Goal: Transaction & Acquisition: Purchase product/service

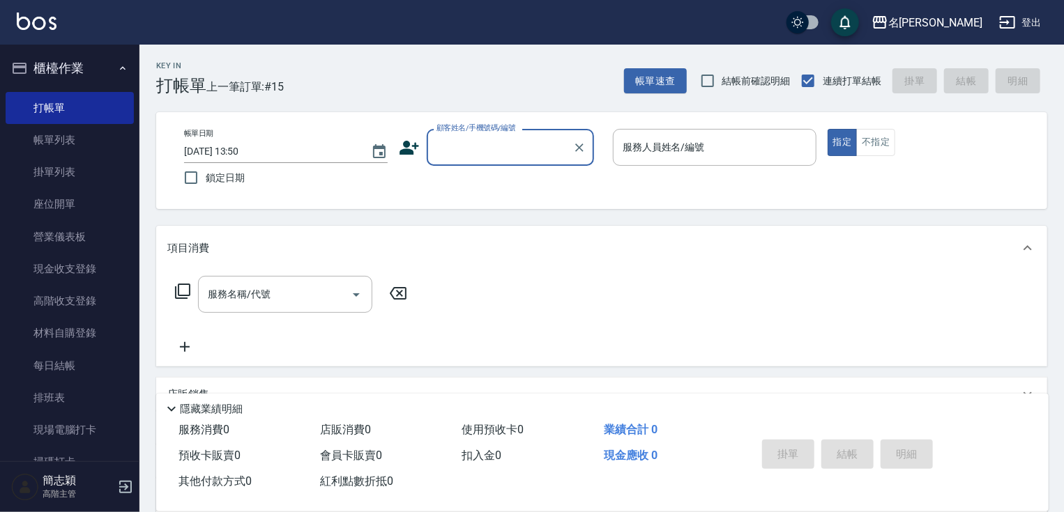
click at [473, 144] on input "顧客姓名/手機號碼/編號" at bounding box center [500, 147] width 134 height 24
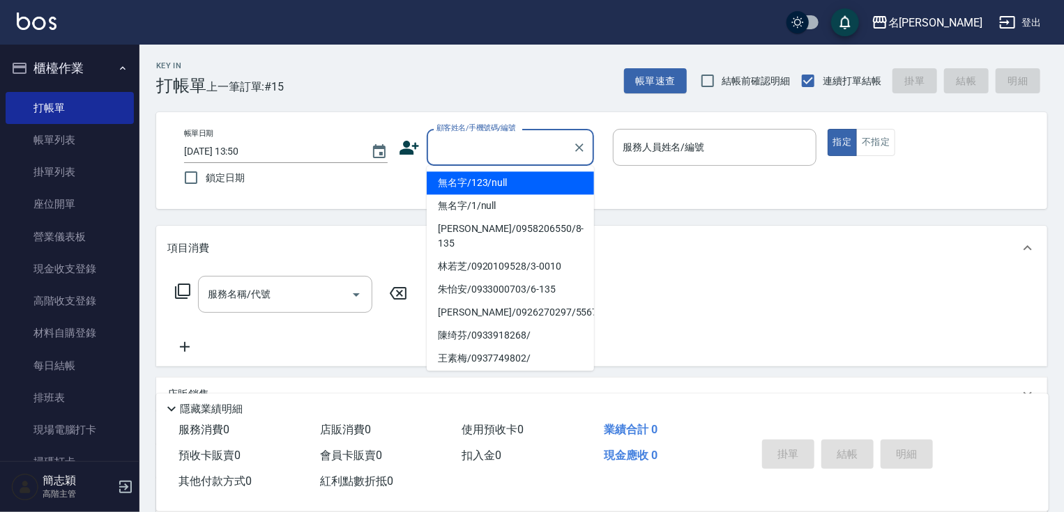
click at [502, 186] on li "無名字/123/null" at bounding box center [510, 183] width 167 height 23
type input "無名字/123/null"
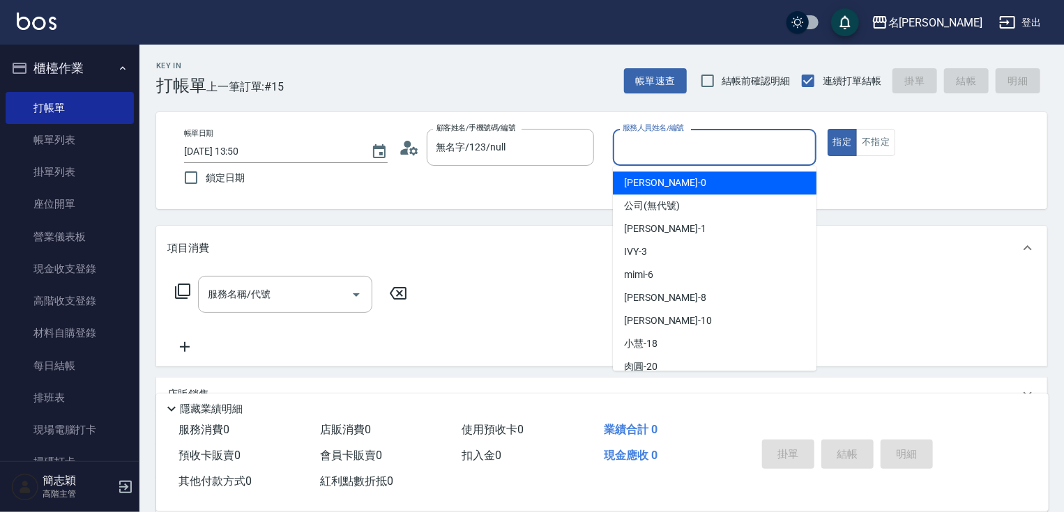
click at [680, 159] on input "服務人員姓名/編號" at bounding box center [714, 147] width 191 height 24
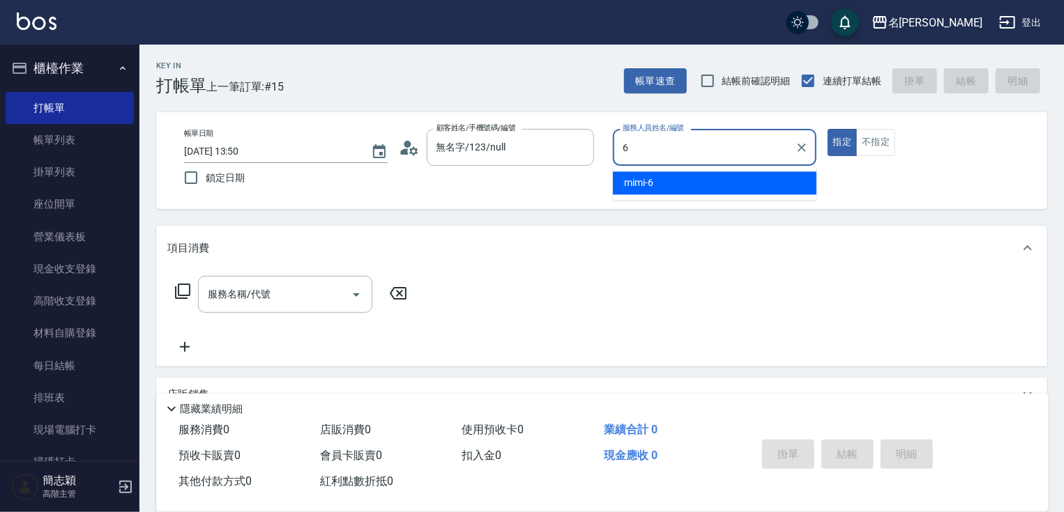
type input "mimi-6"
type button "true"
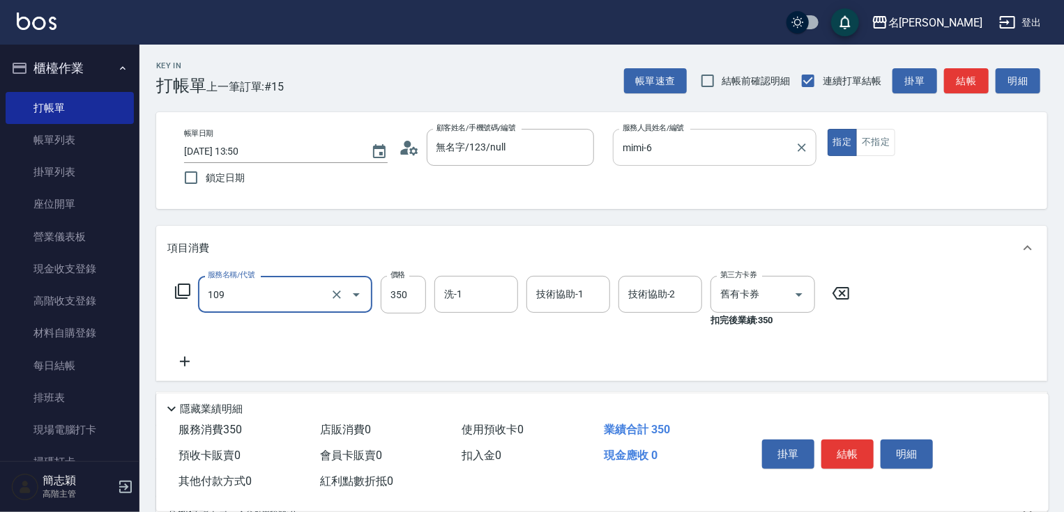
type input "新草本單次(109)"
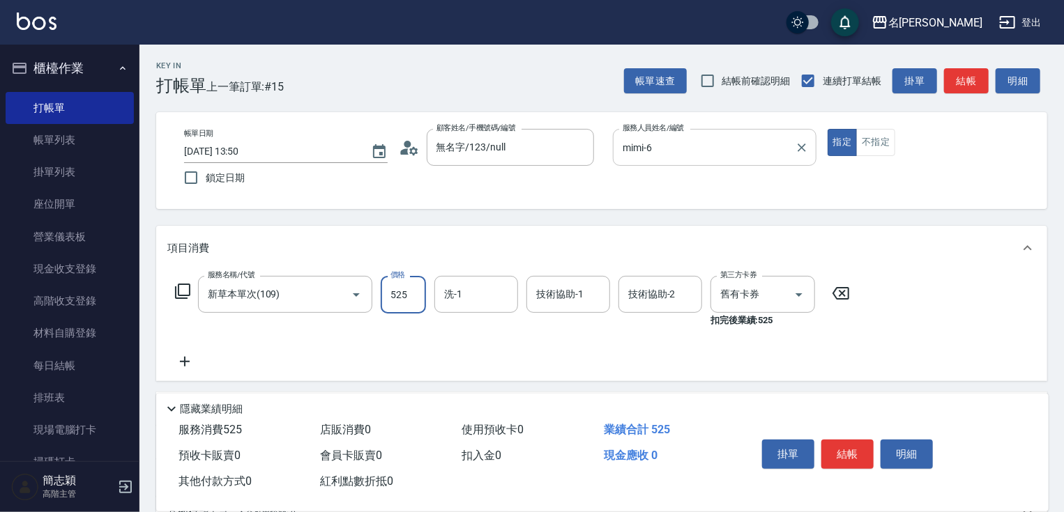
type input "525"
type input "肉圓-20"
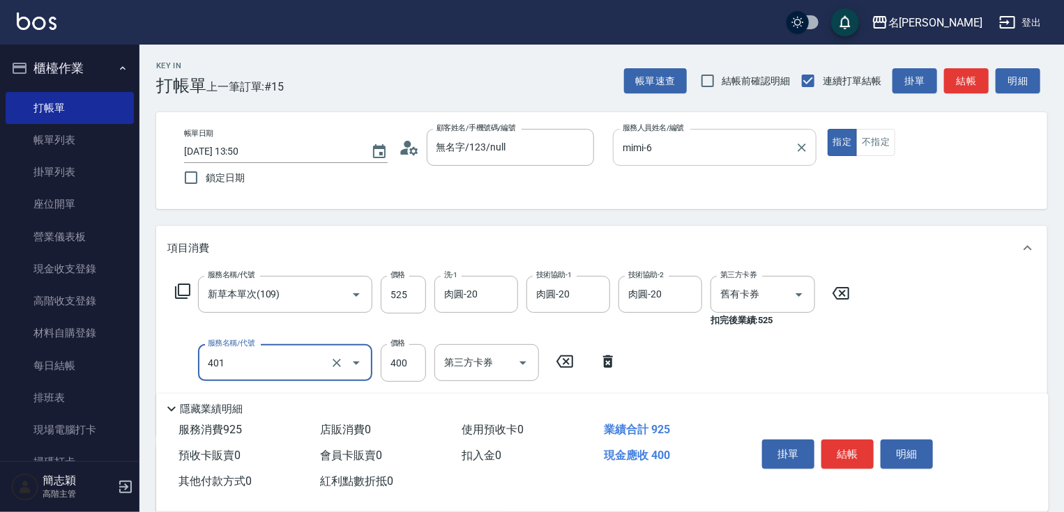
type input "剪髮(400)(401)"
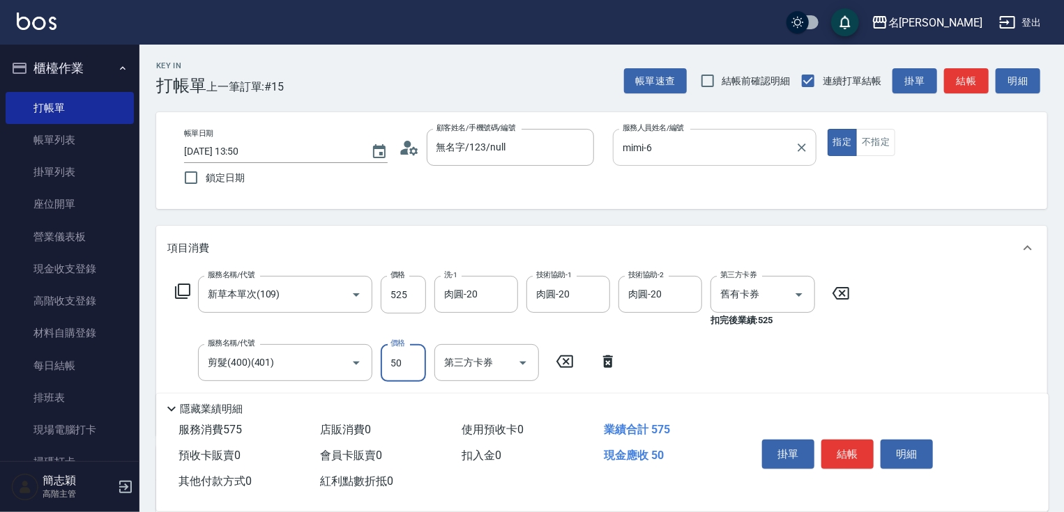
type input "500"
click at [869, 446] on button "結帳" at bounding box center [847, 454] width 52 height 29
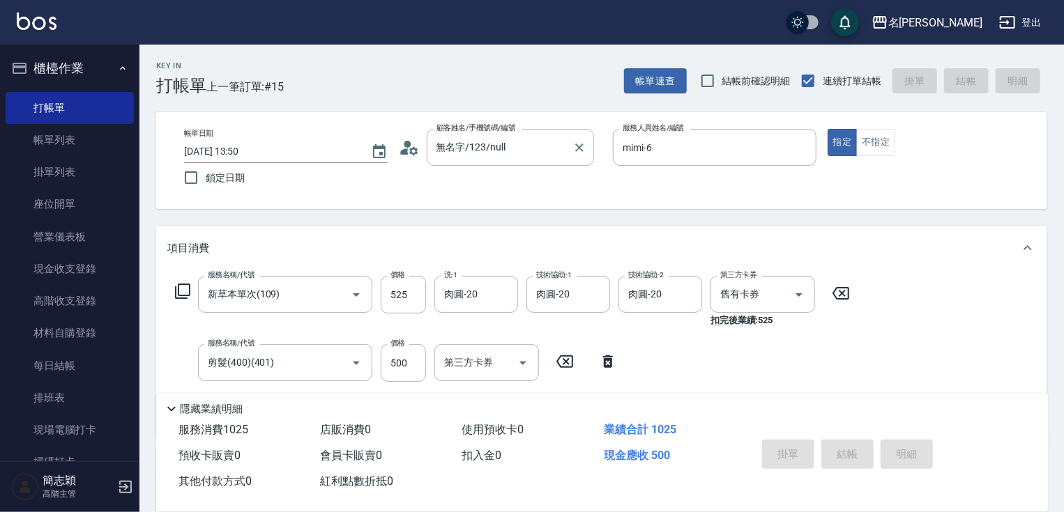
type input "[DATE] 14:30"
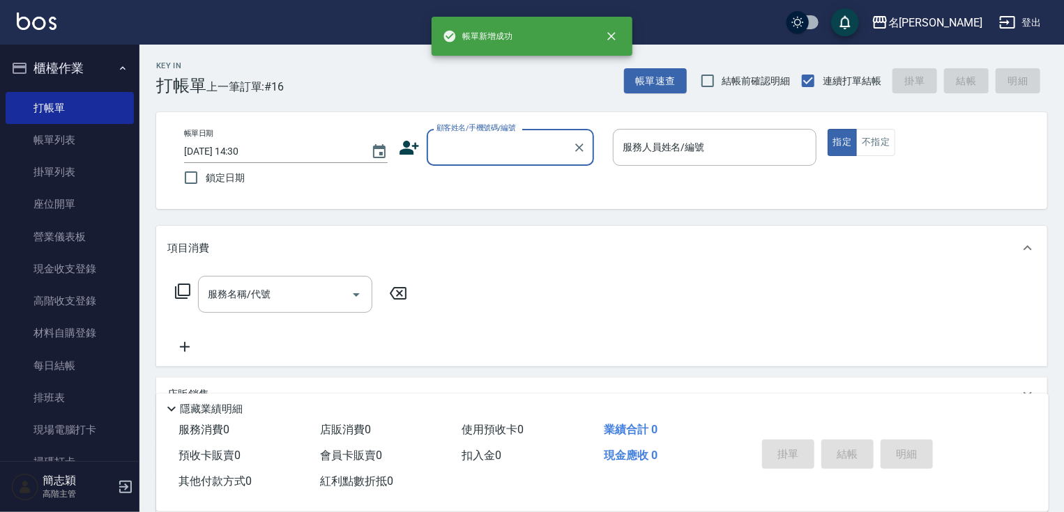
click at [478, 145] on input "顧客姓名/手機號碼/編號" at bounding box center [500, 147] width 134 height 24
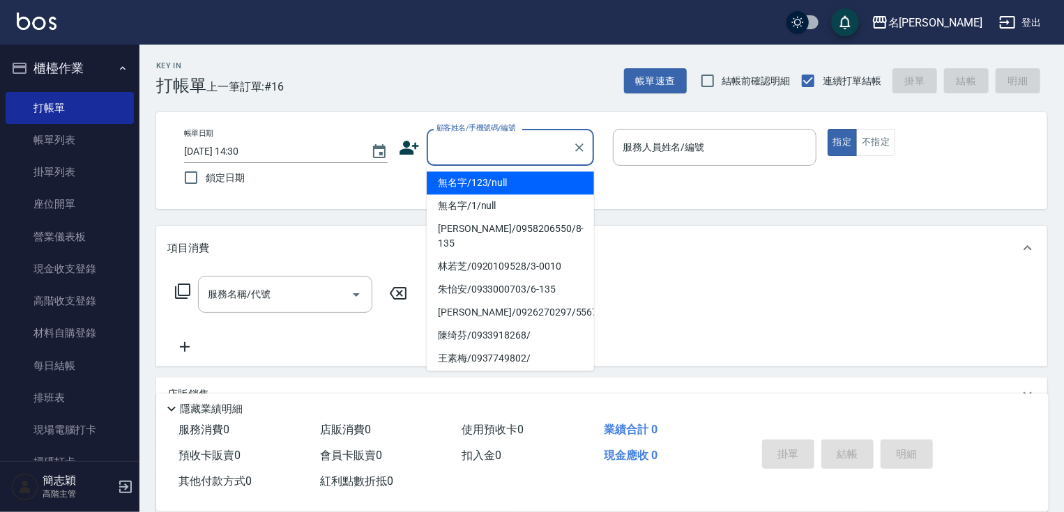
click at [480, 190] on li "無名字/123/null" at bounding box center [510, 183] width 167 height 23
type input "無名字/123/null"
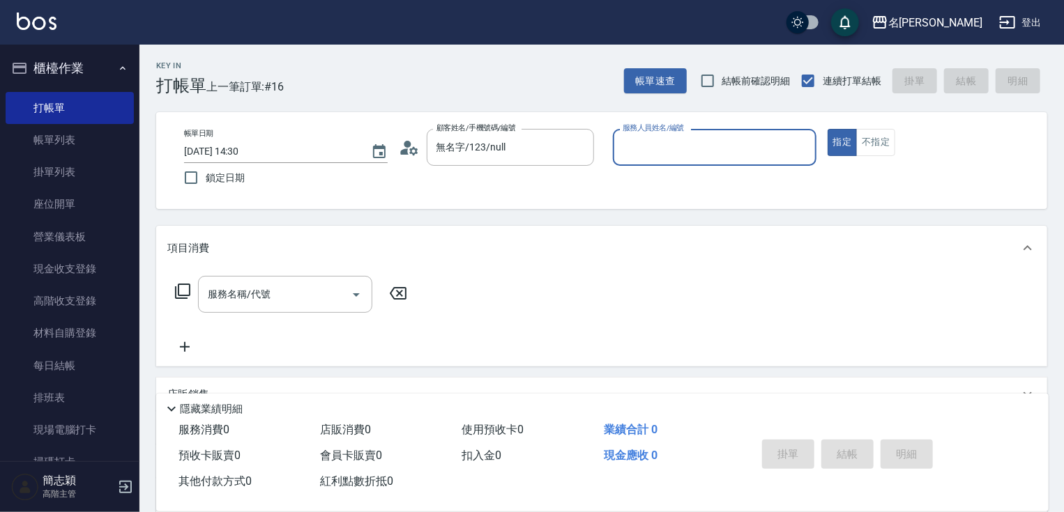
click at [714, 156] on input "服務人員姓名/編號" at bounding box center [714, 147] width 191 height 24
type input "IVY-3"
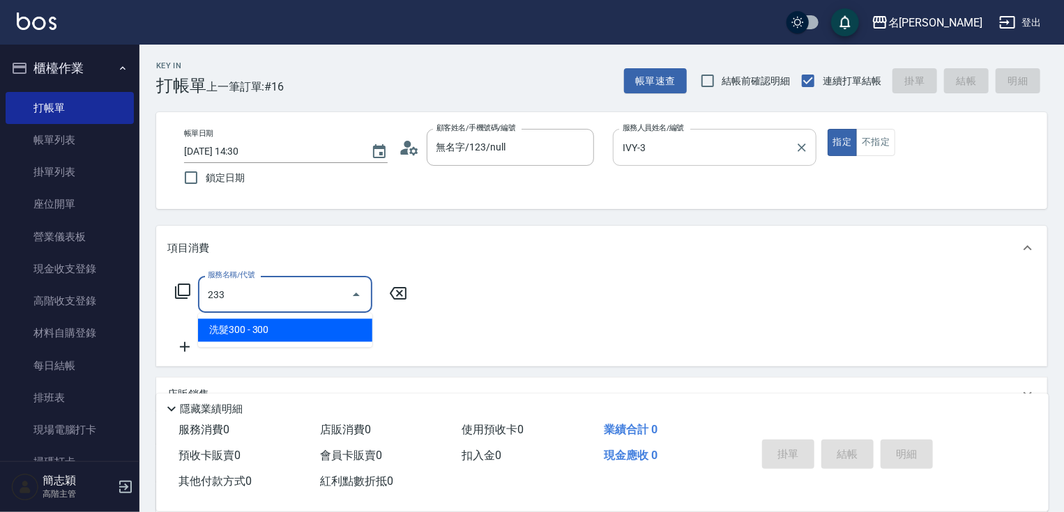
type input "洗髮300(233)"
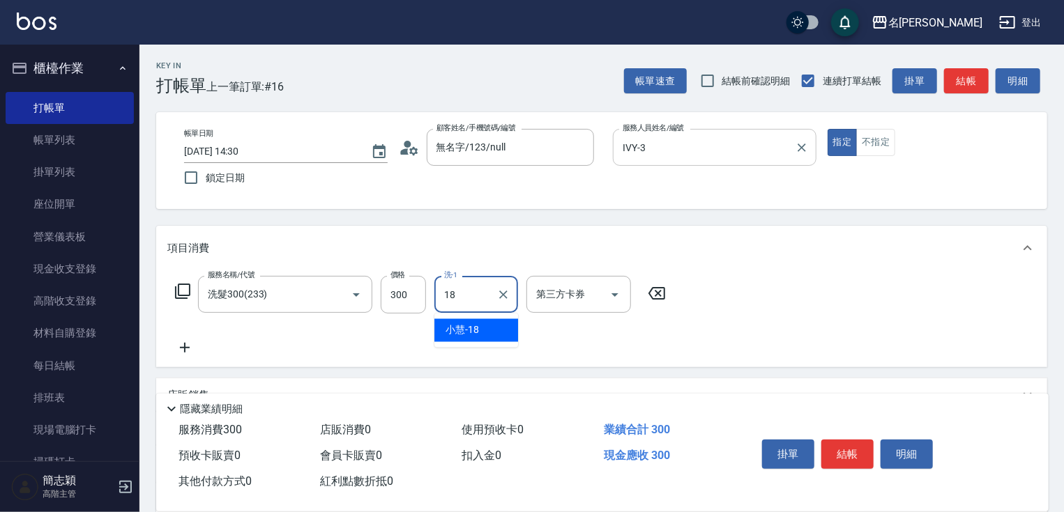
type input "[PERSON_NAME]-18"
click at [854, 461] on button "結帳" at bounding box center [847, 454] width 52 height 29
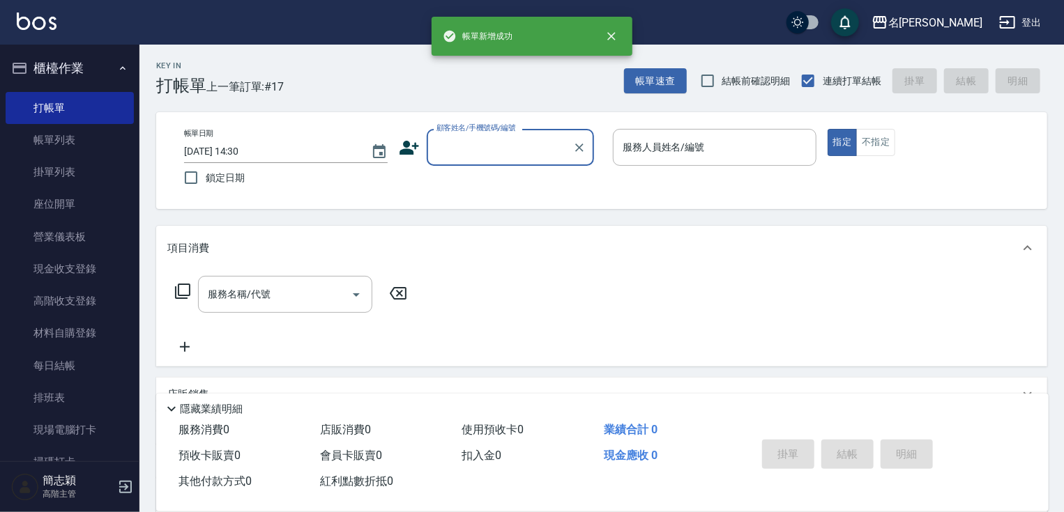
click at [532, 144] on input "顧客姓名/手機號碼/編號" at bounding box center [500, 147] width 134 height 24
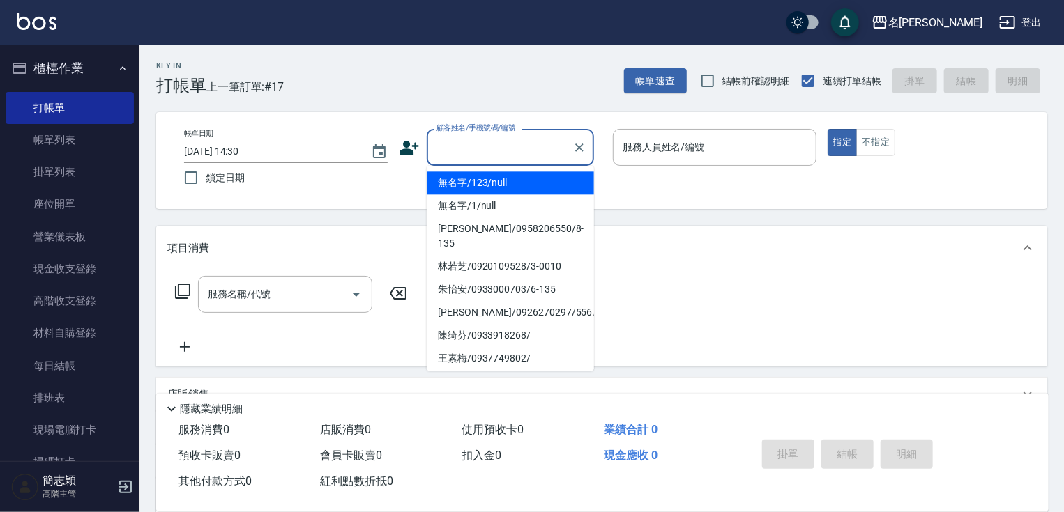
click at [534, 170] on ul "無名字/123/null 無名字/1/null [PERSON_NAME]/0958206550/8-135 [PERSON_NAME]/0920109528…" at bounding box center [510, 268] width 167 height 205
click at [537, 181] on li "無名字/123/null" at bounding box center [510, 183] width 167 height 23
type input "無名字/123/null"
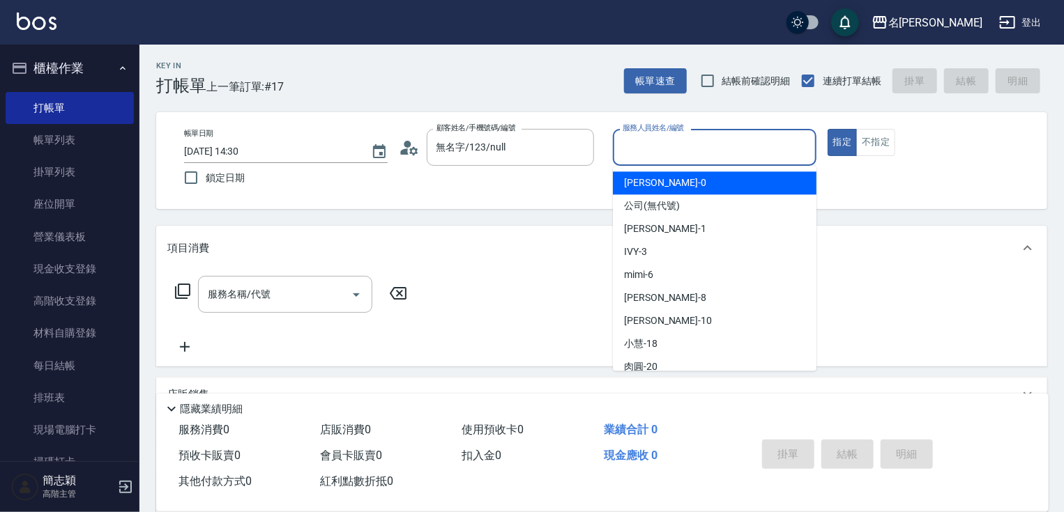
click at [705, 144] on input "服務人員姓名/編號" at bounding box center [714, 147] width 191 height 24
type input "[PERSON_NAME]-1"
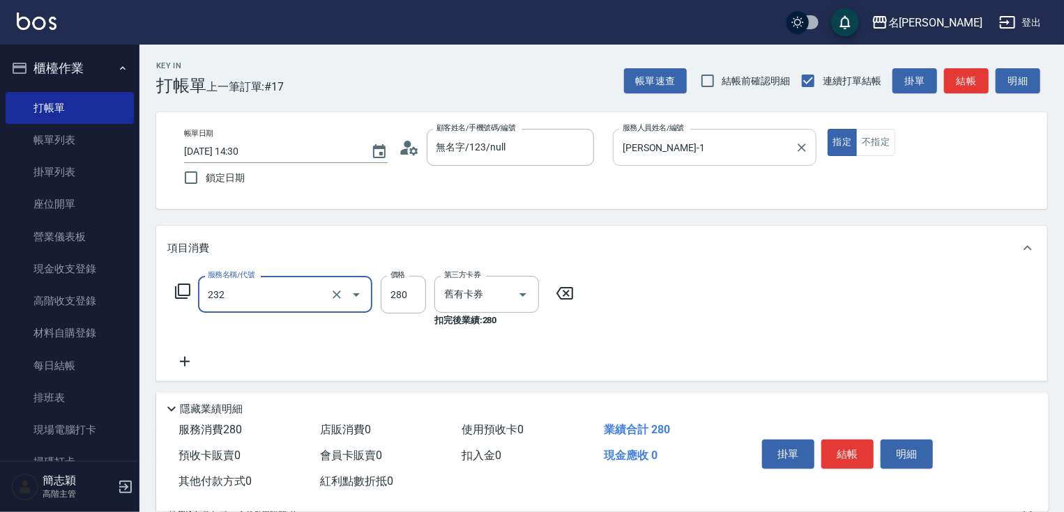
type input "洗髮卷280(232)"
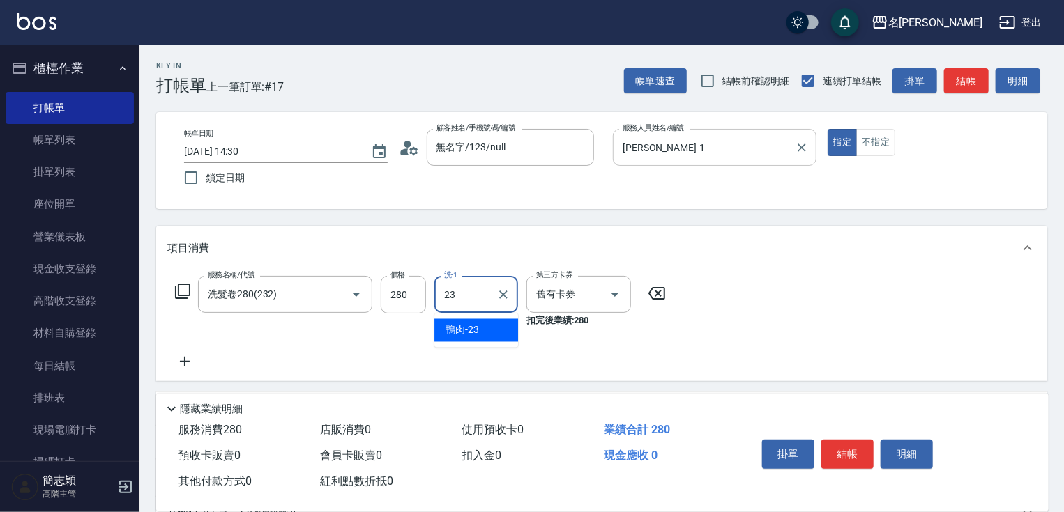
type input "鴨肉-23"
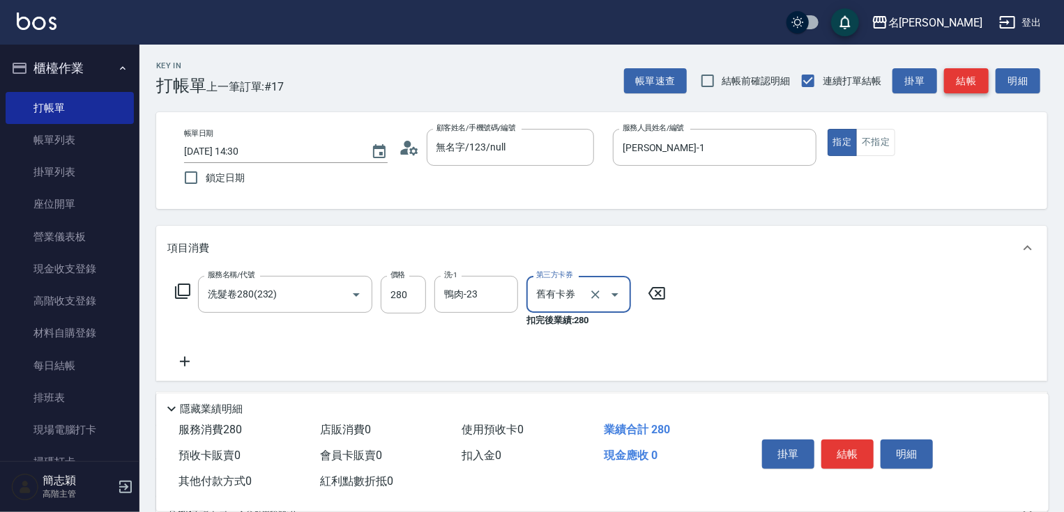
click at [959, 89] on button "結帳" at bounding box center [966, 81] width 45 height 26
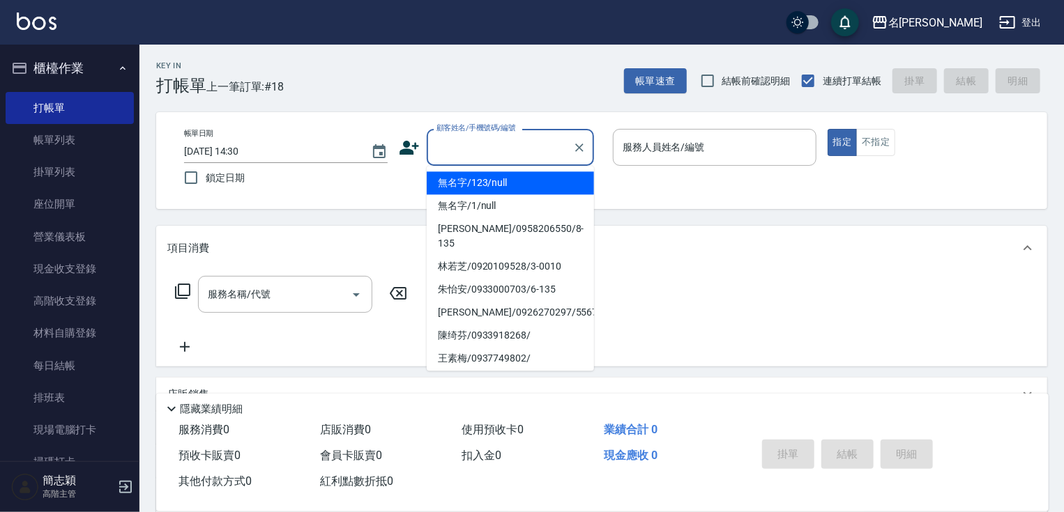
click at [477, 156] on input "顧客姓名/手機號碼/編號" at bounding box center [500, 147] width 134 height 24
click at [482, 184] on li "無名字/123/null" at bounding box center [510, 183] width 167 height 23
type input "無名字/123/null"
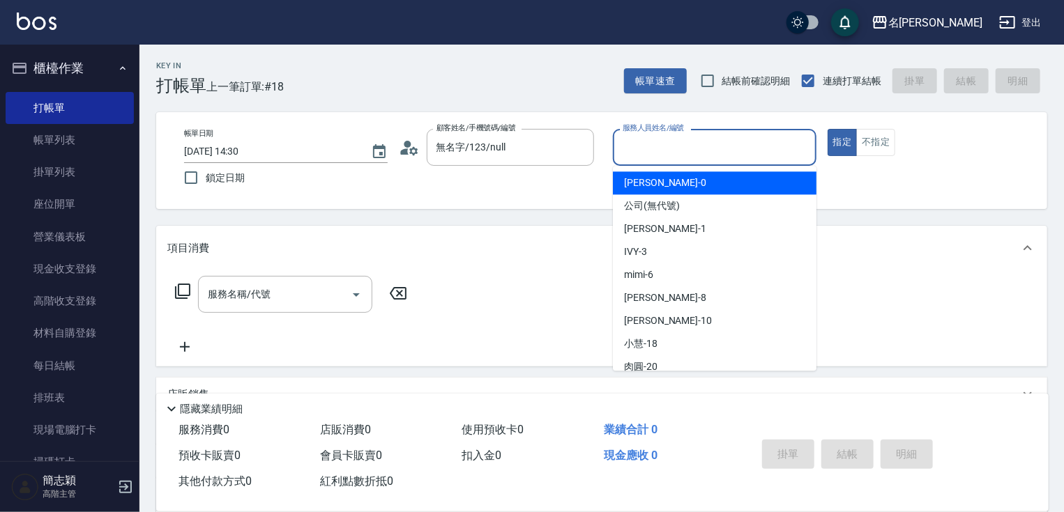
click at [728, 148] on input "服務人員姓名/編號" at bounding box center [714, 147] width 191 height 24
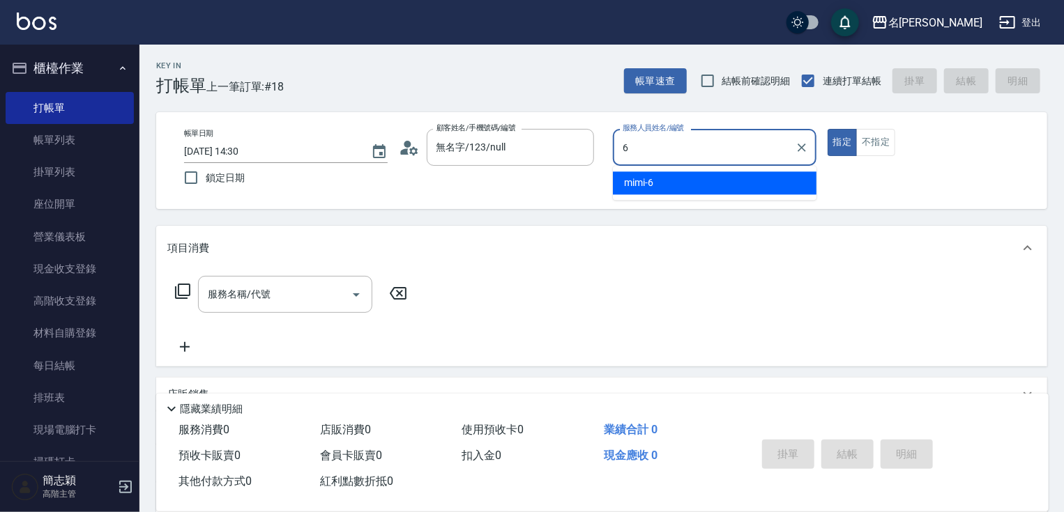
type input "mimi-6"
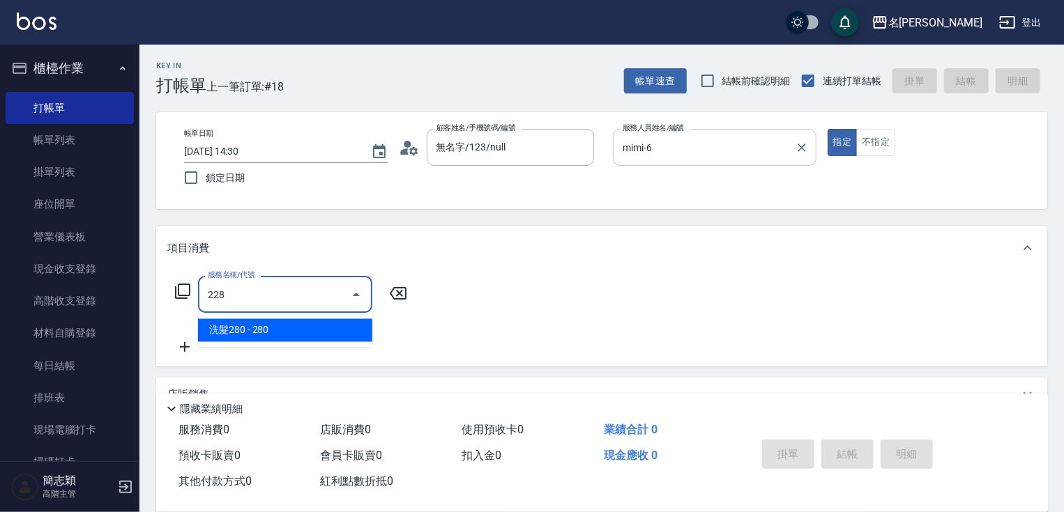
type input "洗髮280(228)"
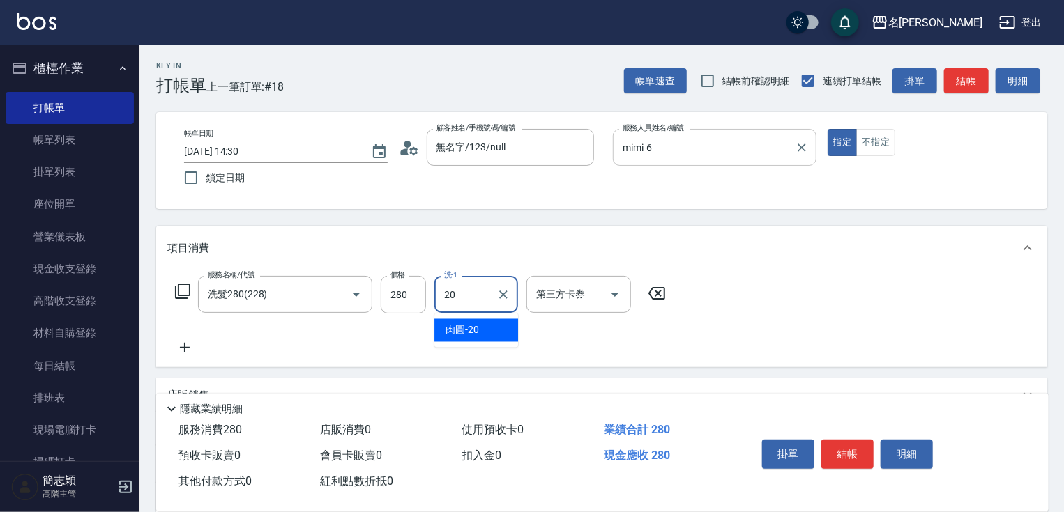
type input "肉圓-20"
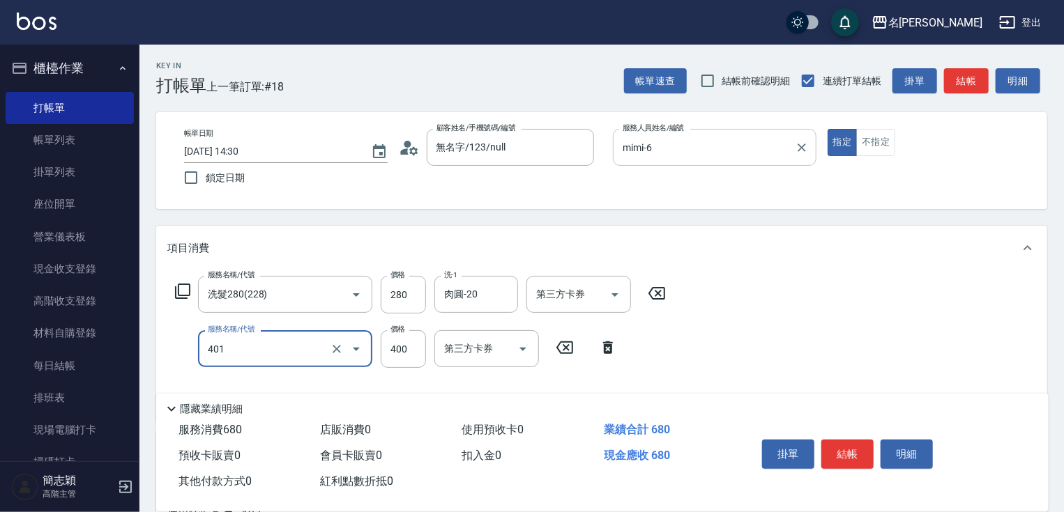
type input "剪髮(400)(401)"
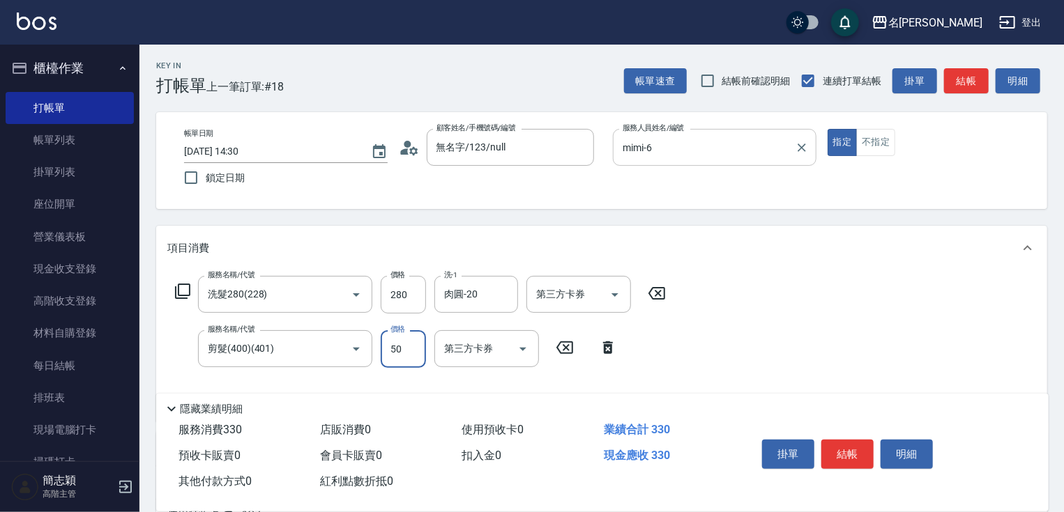
type input "50"
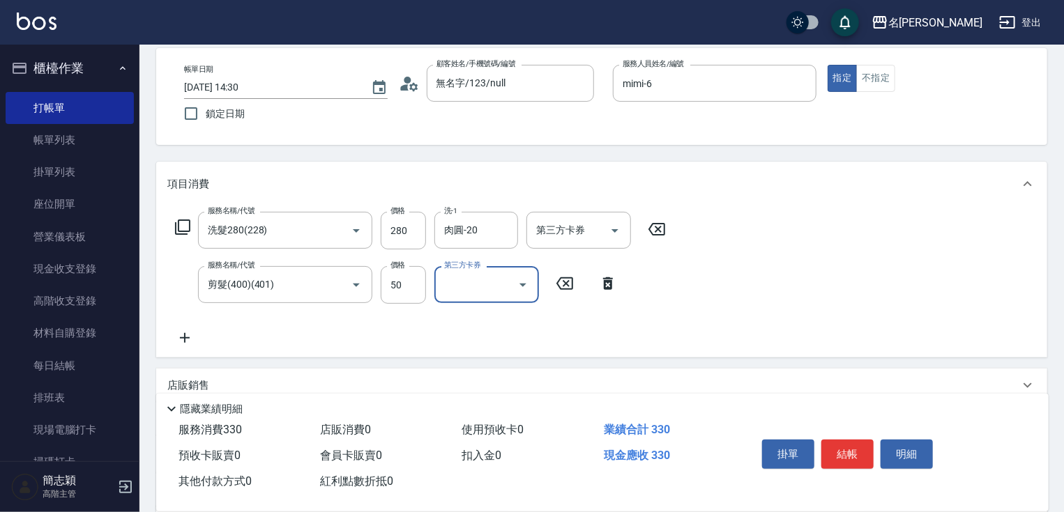
scroll to position [224, 0]
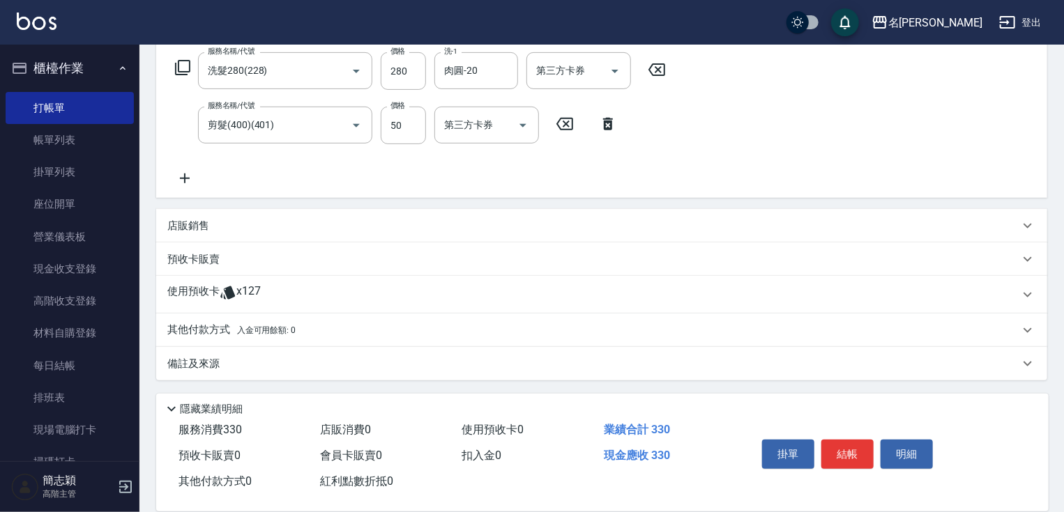
click at [220, 323] on p "其他付款方式 入金可用餘額: 0" at bounding box center [231, 330] width 128 height 15
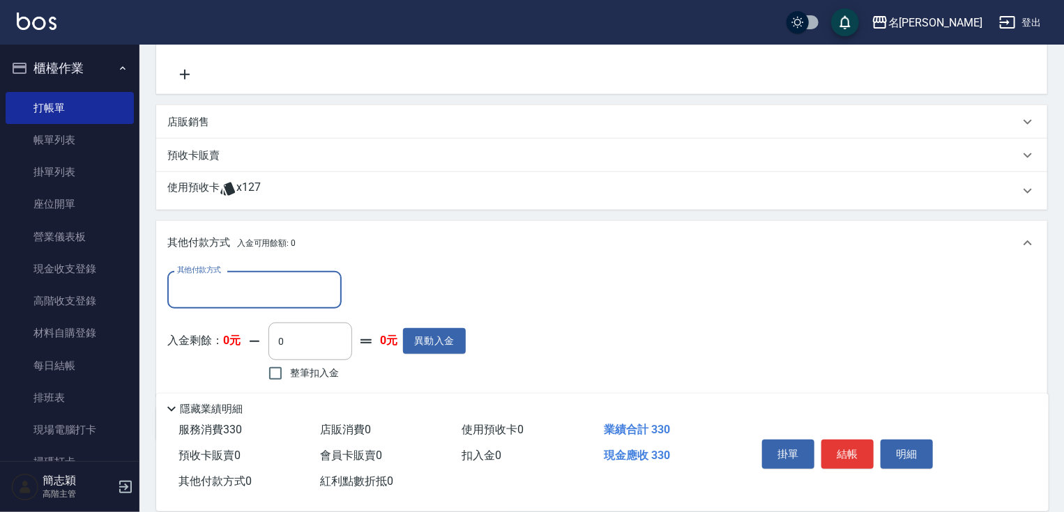
scroll to position [388, 0]
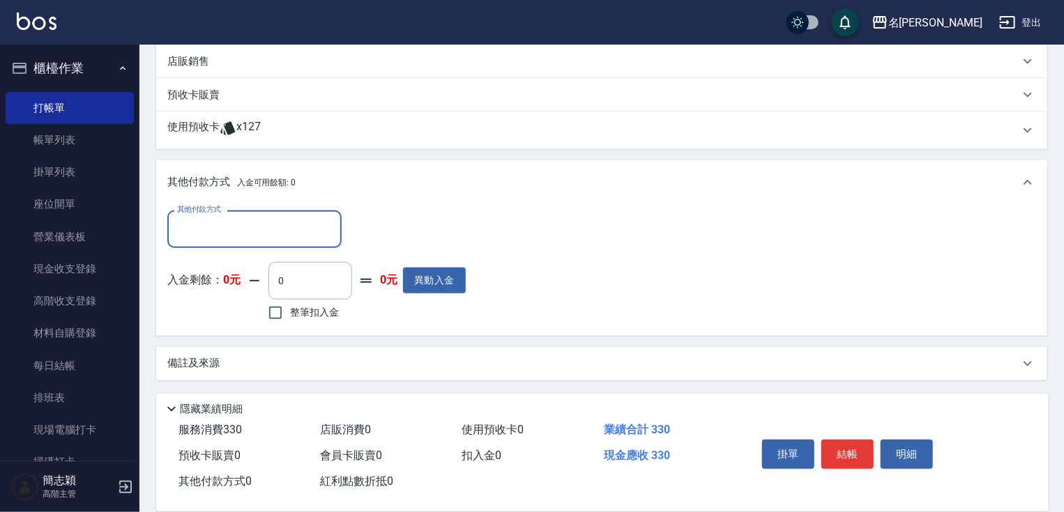
click at [229, 213] on div "其他付款方式" at bounding box center [254, 229] width 174 height 37
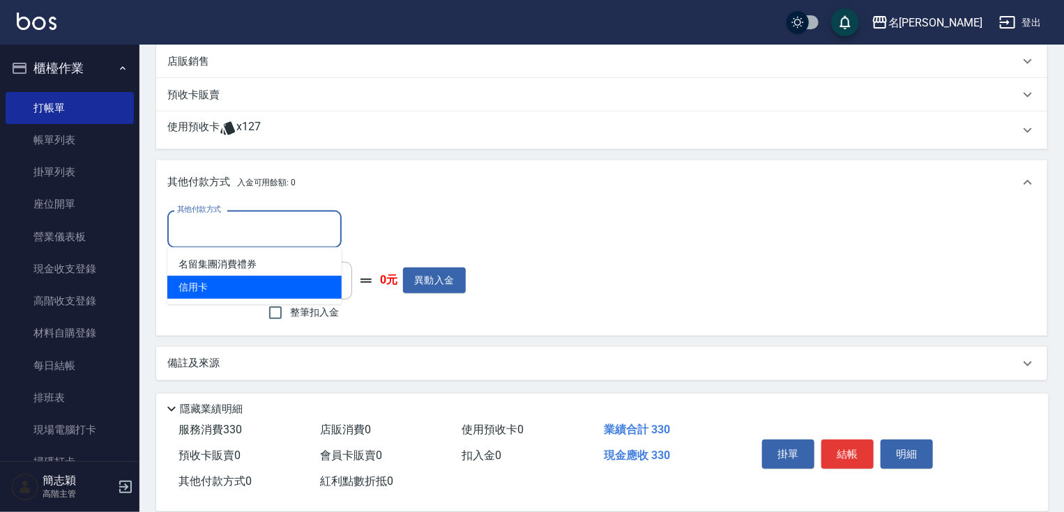
click at [188, 288] on span "信用卡" at bounding box center [254, 287] width 174 height 23
type input "信用卡"
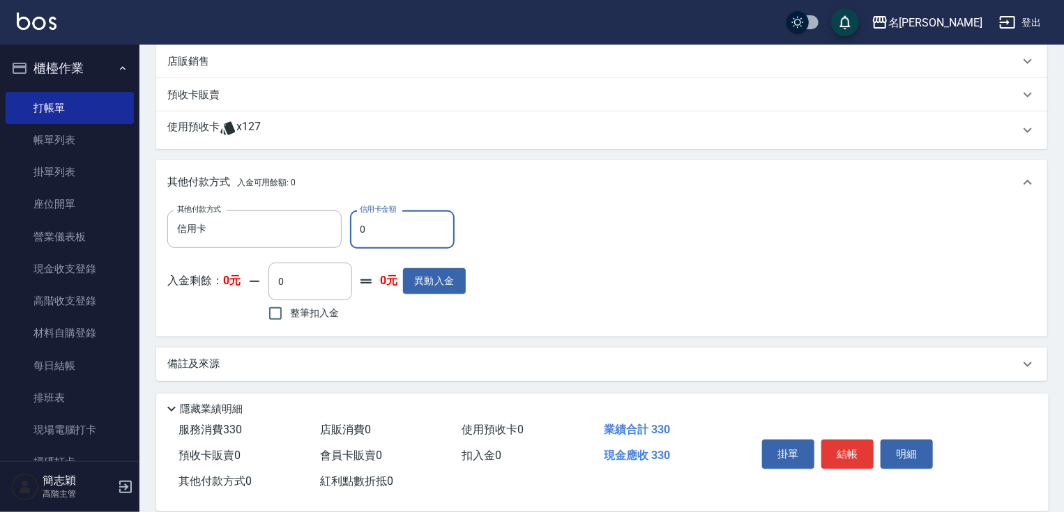
drag, startPoint x: 358, startPoint y: 228, endPoint x: 385, endPoint y: 231, distance: 26.7
click at [380, 231] on input "0" at bounding box center [402, 230] width 105 height 38
type input "330"
click at [845, 457] on button "結帳" at bounding box center [847, 454] width 52 height 29
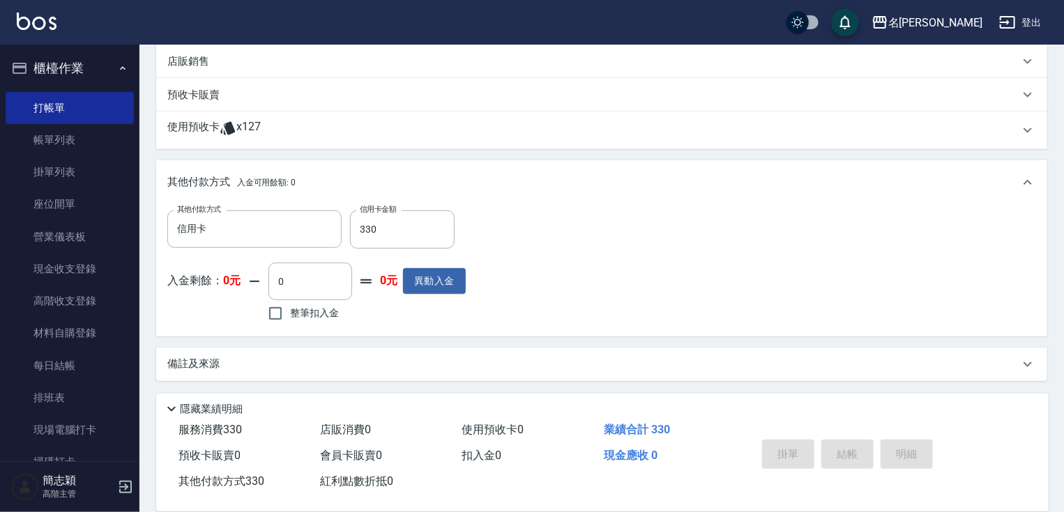
type input "[DATE] 14:52"
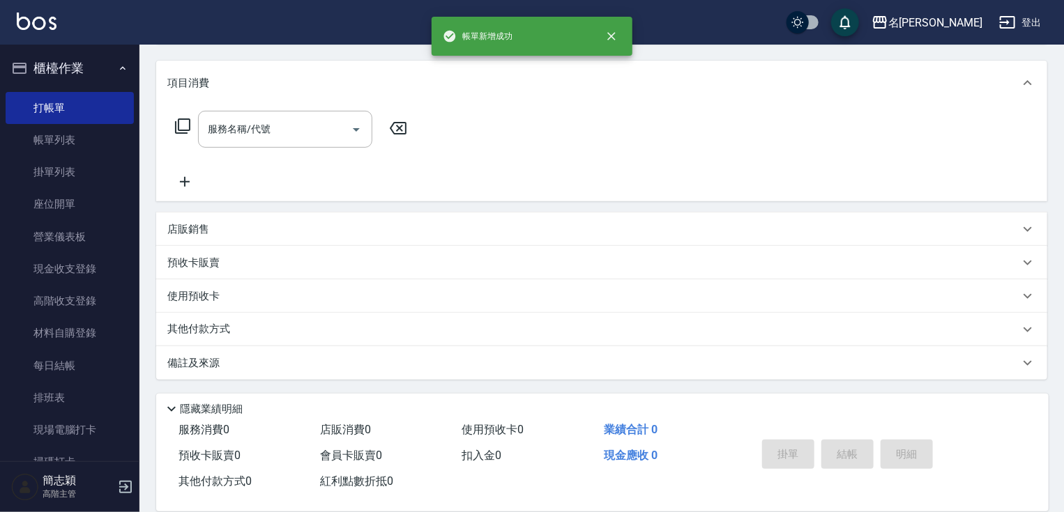
scroll to position [0, 0]
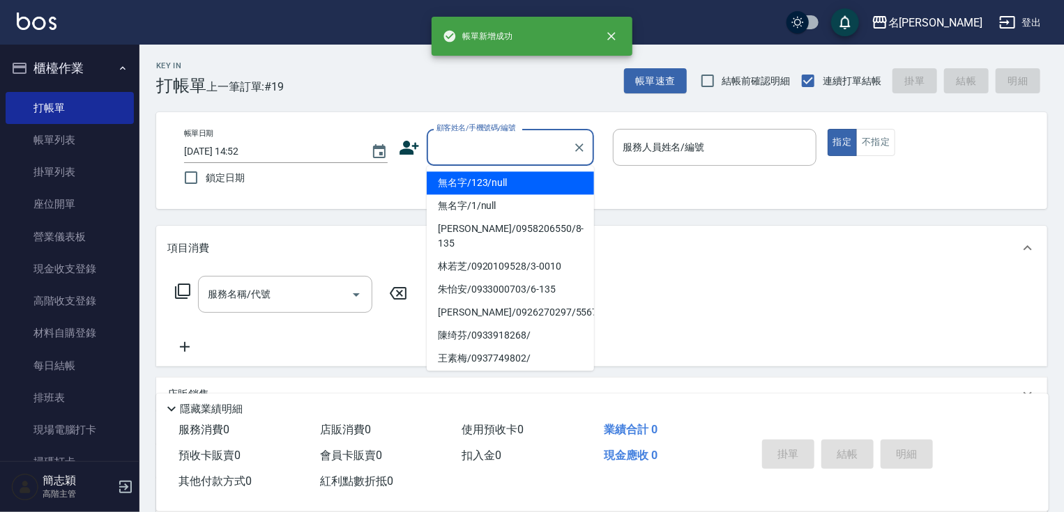
click at [530, 153] on input "顧客姓名/手機號碼/編號" at bounding box center [500, 147] width 134 height 24
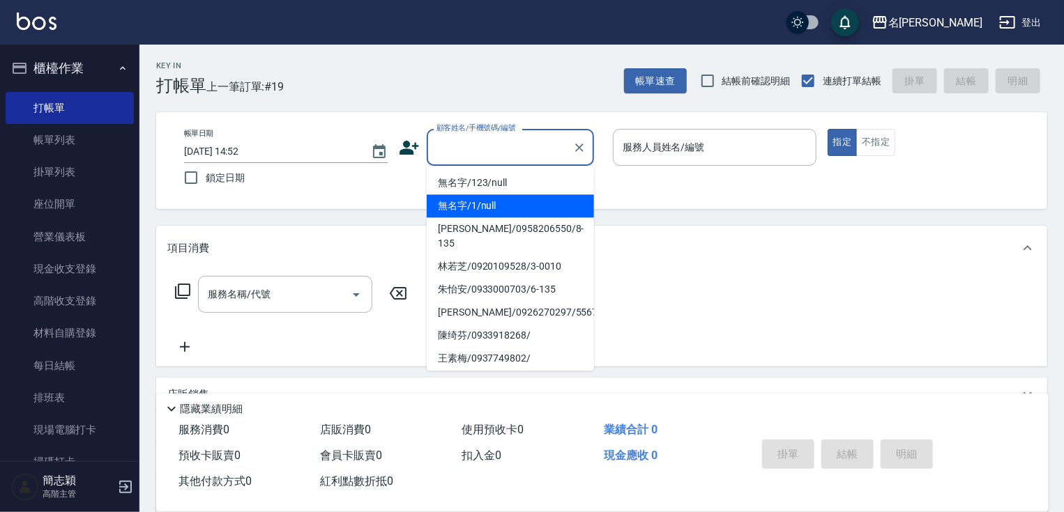
click at [527, 197] on li "無名字/1/null" at bounding box center [510, 206] width 167 height 23
type input "無名字/1/null"
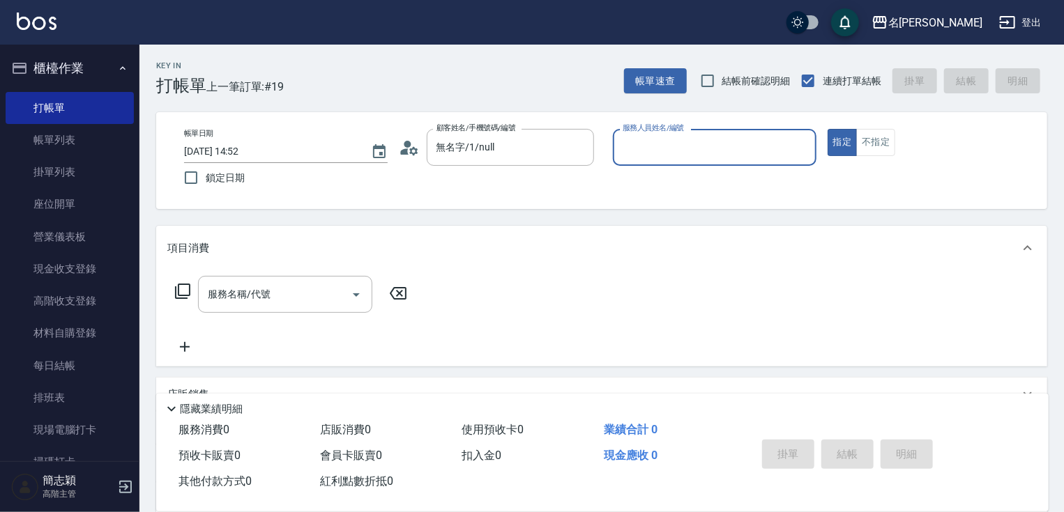
click at [700, 145] on input "服務人員姓名/編號" at bounding box center [714, 147] width 191 height 24
type input "mimi-6"
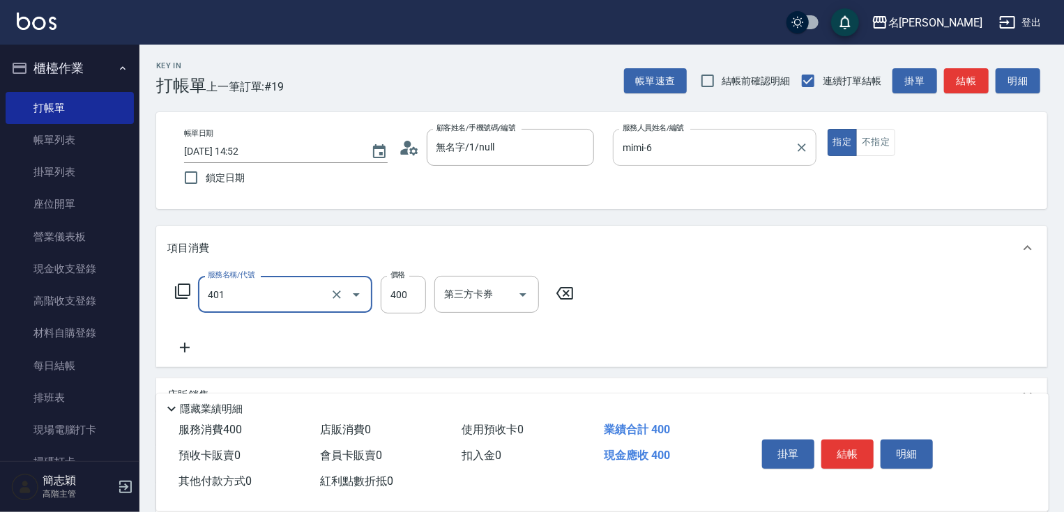
type input "剪髮(400)(401)"
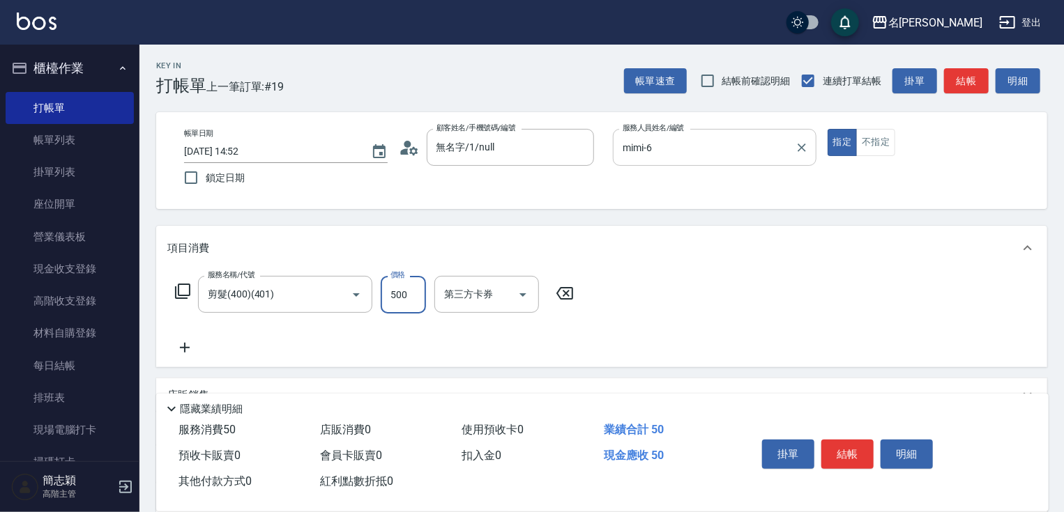
type input "500"
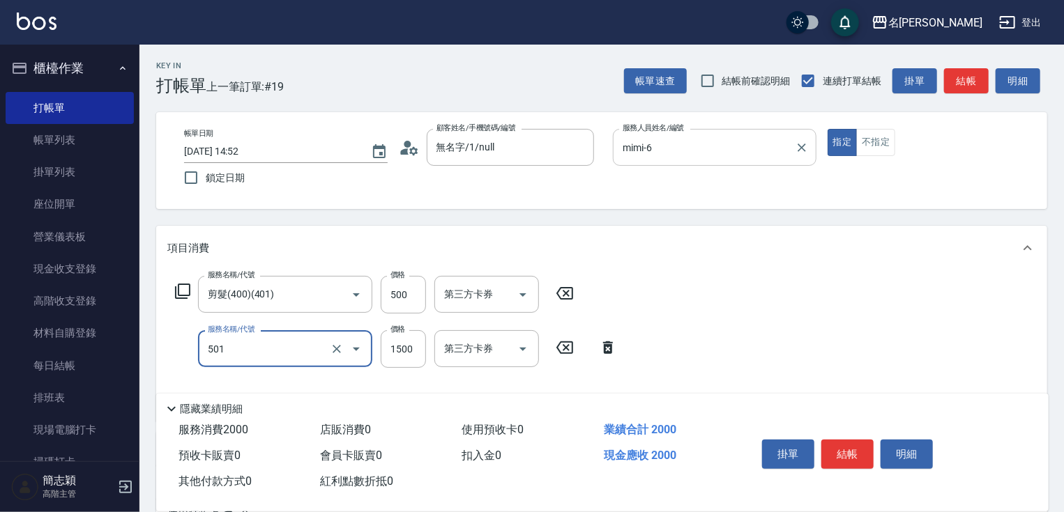
type input "染髮(1500)(501)"
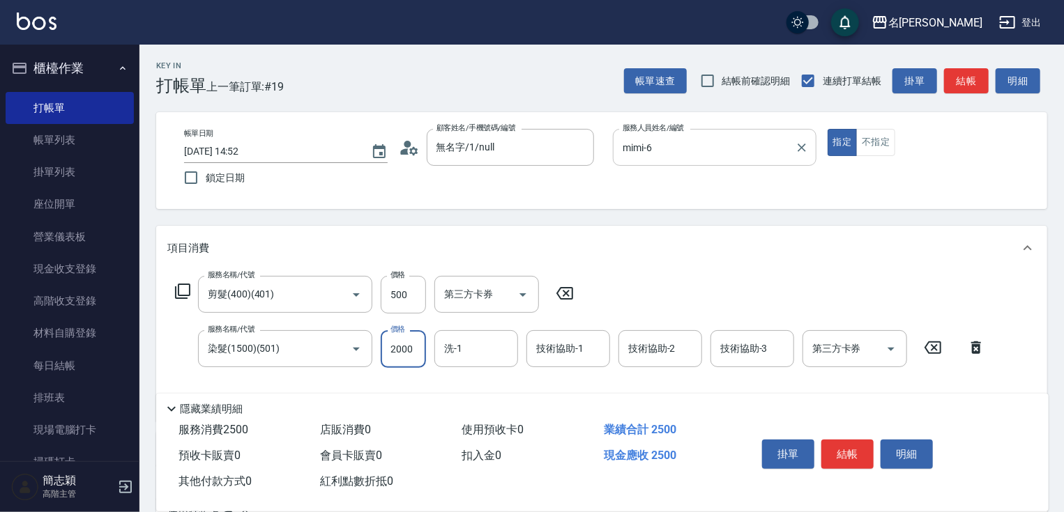
type input "2000"
type input "mimi-6"
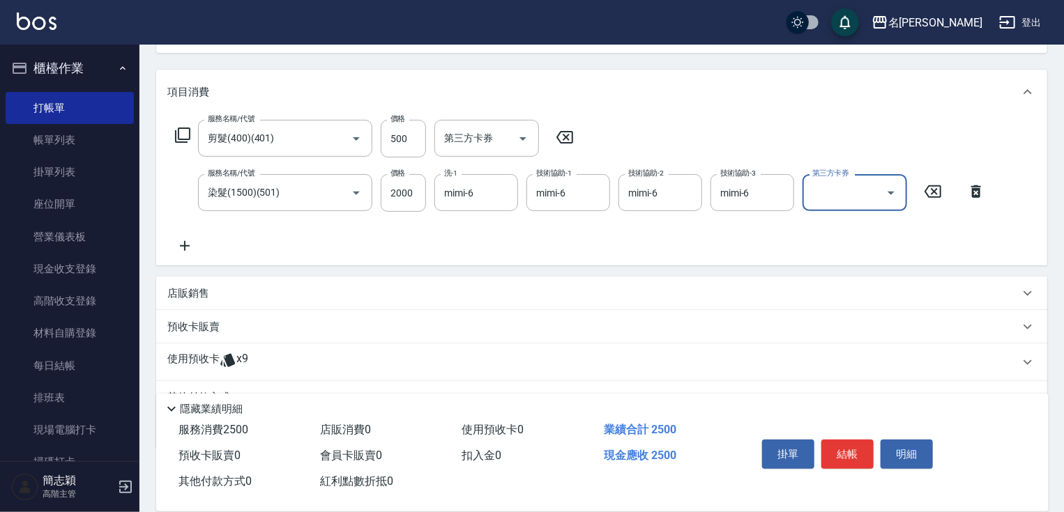
scroll to position [224, 0]
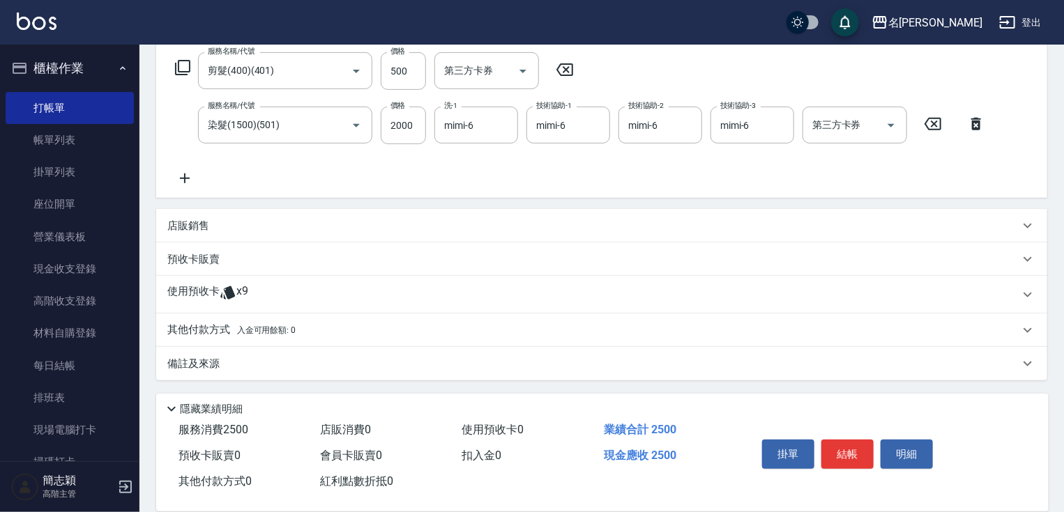
click at [220, 229] on div "店販銷售" at bounding box center [593, 226] width 852 height 15
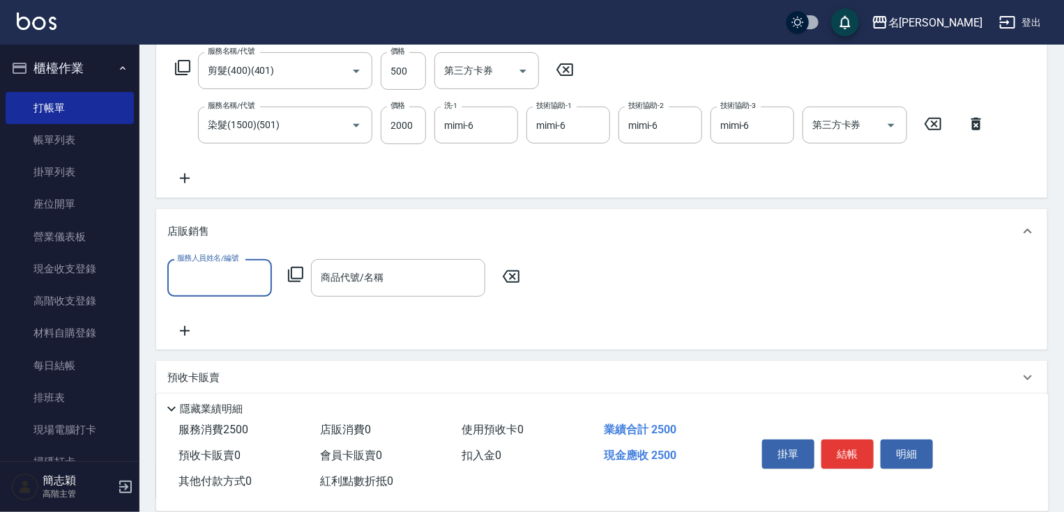
scroll to position [0, 0]
click at [222, 272] on input "服務人員姓名/編號" at bounding box center [220, 278] width 92 height 24
type input "mimi-6"
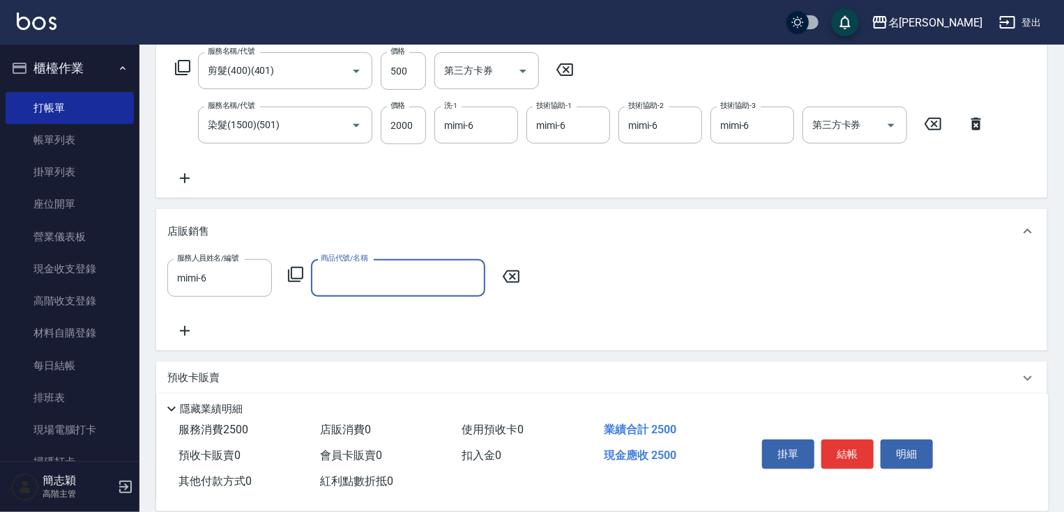
click at [294, 268] on icon at bounding box center [295, 274] width 15 height 15
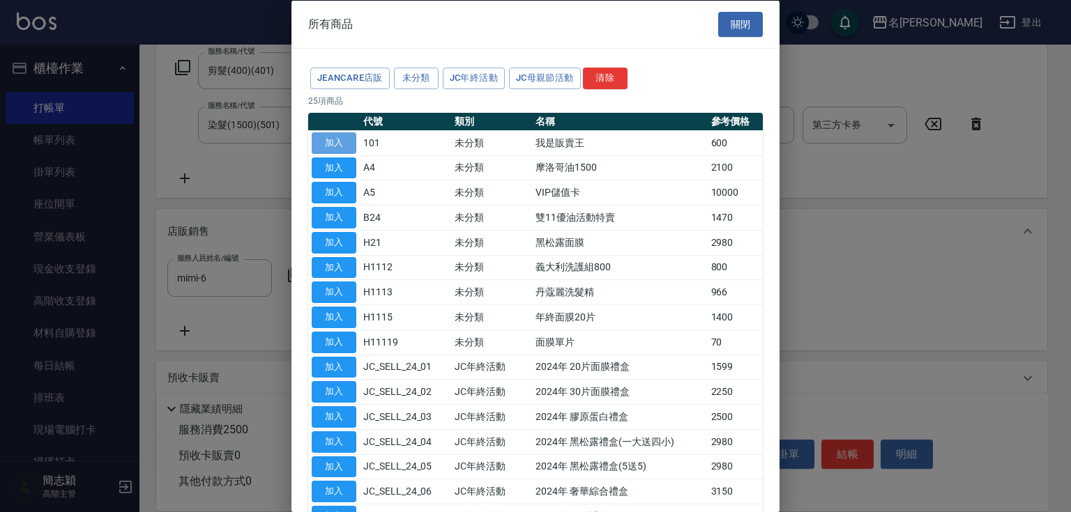
click at [335, 136] on button "加入" at bounding box center [334, 143] width 45 height 22
type input "我是販賣王"
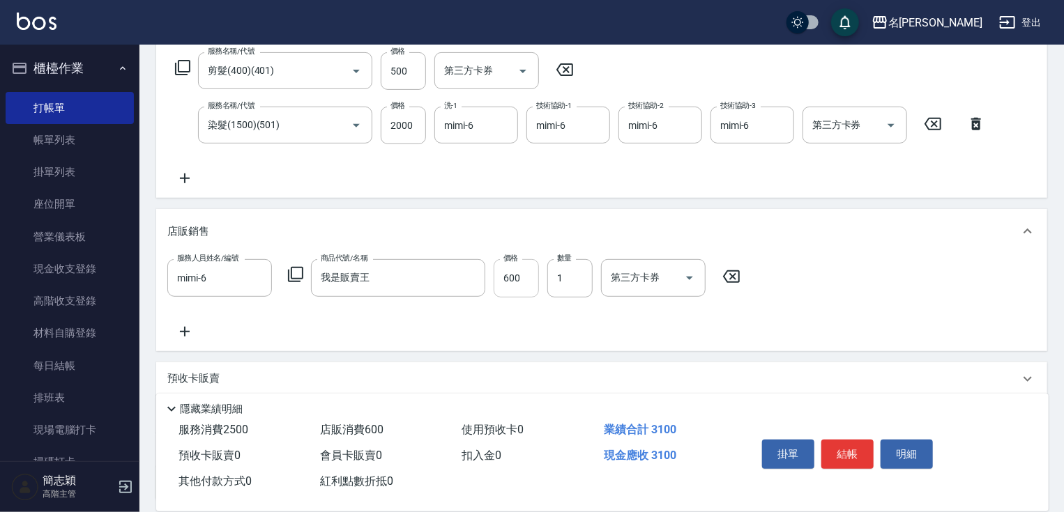
click at [513, 276] on input "600" at bounding box center [516, 278] width 45 height 38
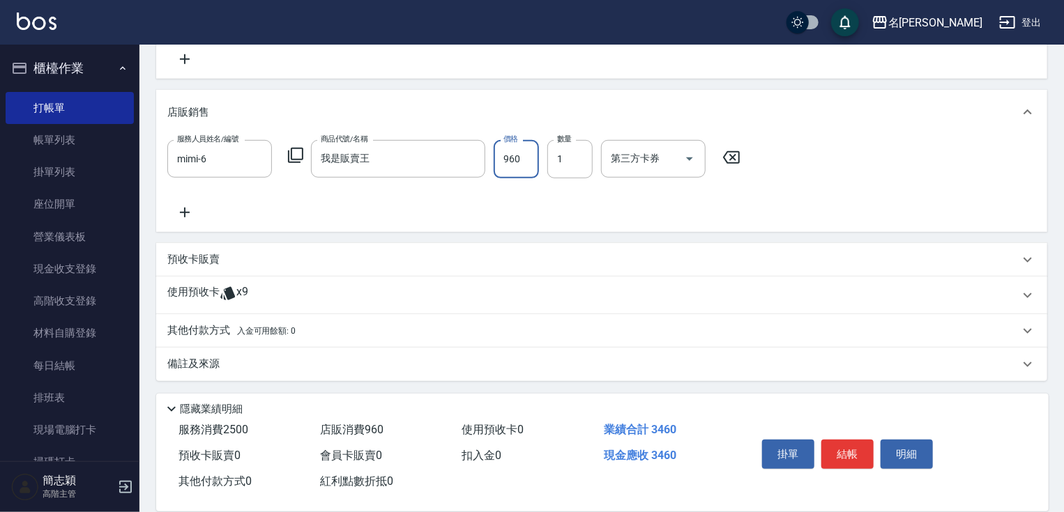
type input "960"
click at [192, 326] on p "其他付款方式 入金可用餘額: 0" at bounding box center [231, 330] width 128 height 15
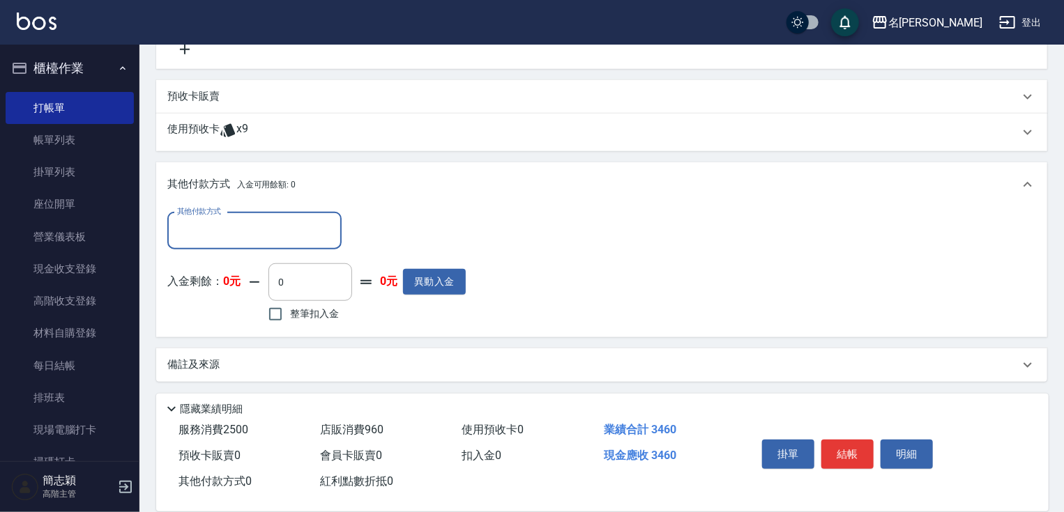
scroll to position [508, 0]
click at [270, 234] on input "其他付款方式" at bounding box center [255, 230] width 162 height 24
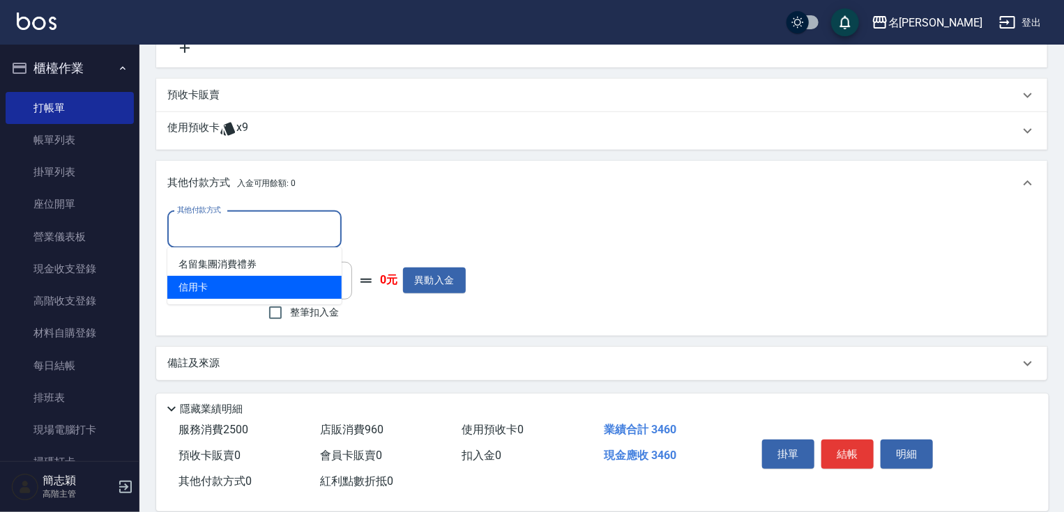
click at [220, 284] on span "信用卡" at bounding box center [254, 287] width 174 height 23
type input "信用卡"
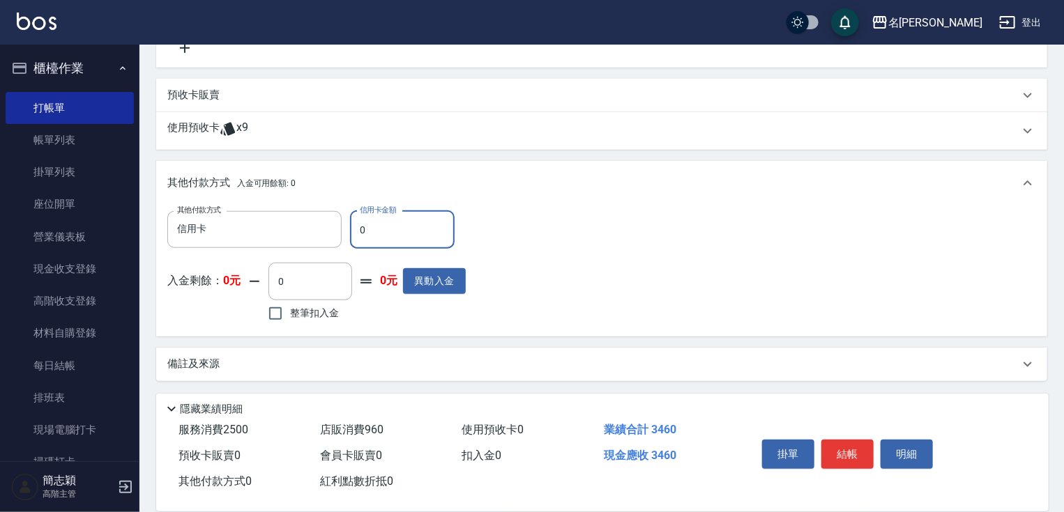
drag, startPoint x: 360, startPoint y: 229, endPoint x: 407, endPoint y: 230, distance: 47.4
click at [374, 231] on input "0" at bounding box center [402, 230] width 105 height 38
type input "2500"
click at [869, 455] on button "結帳" at bounding box center [847, 454] width 52 height 29
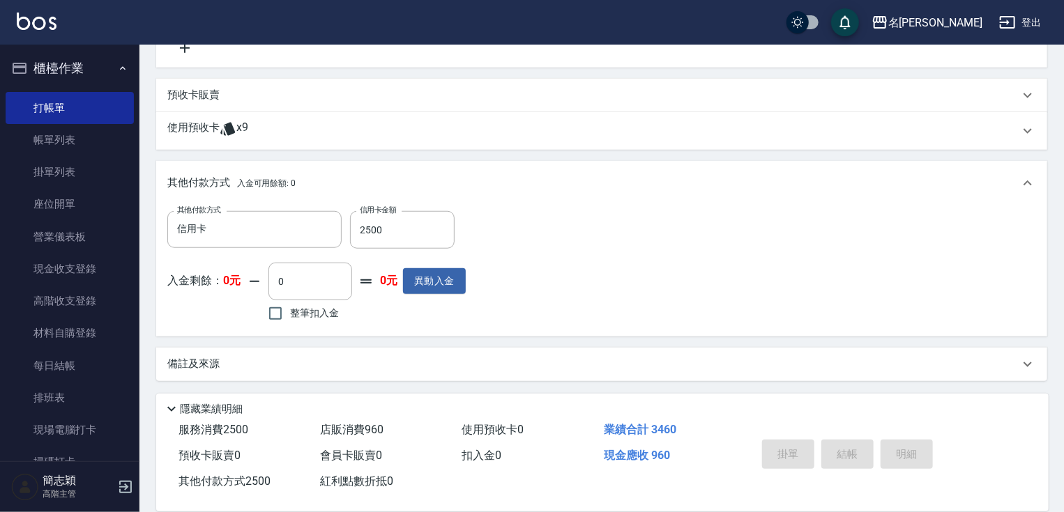
type input "[DATE] 14:53"
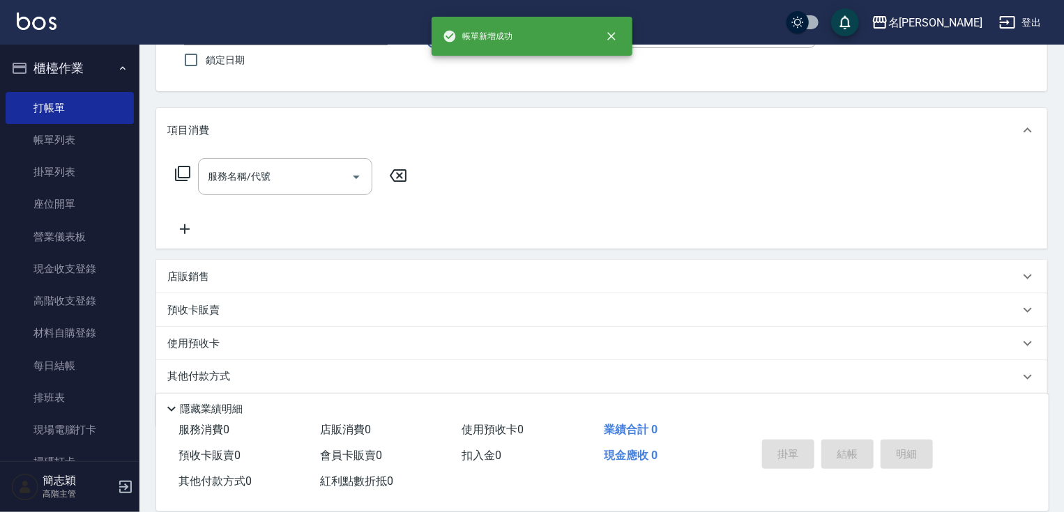
scroll to position [154, 0]
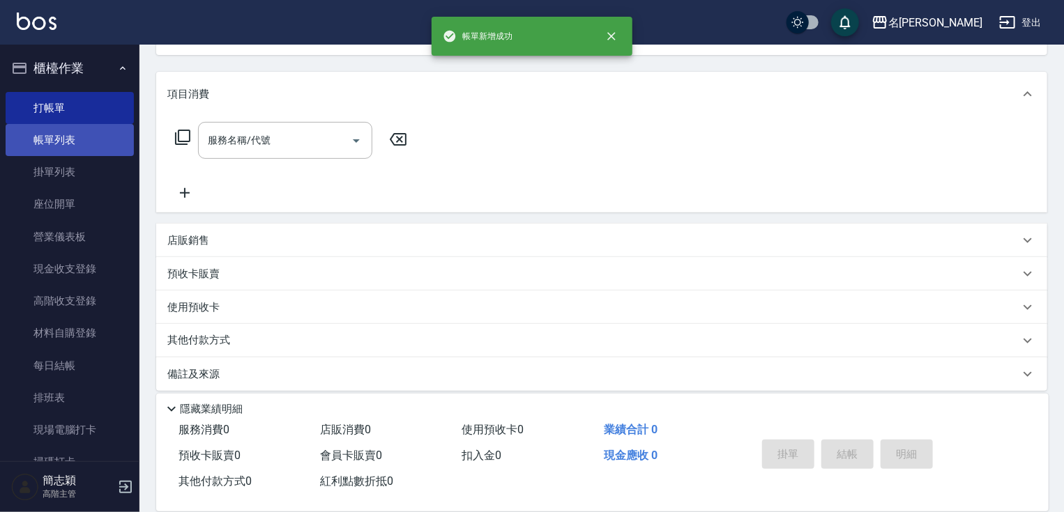
click at [31, 138] on link "帳單列表" at bounding box center [70, 140] width 128 height 32
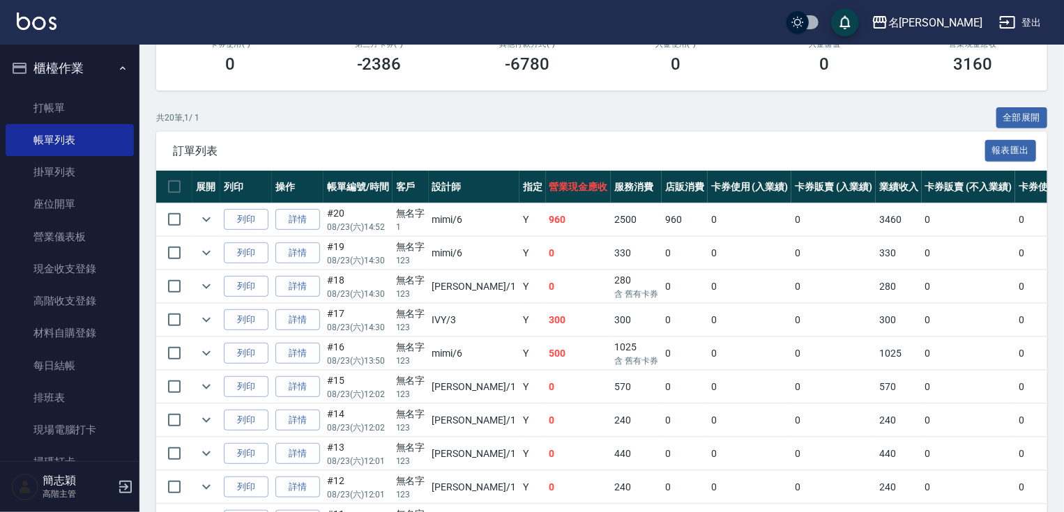
scroll to position [228, 0]
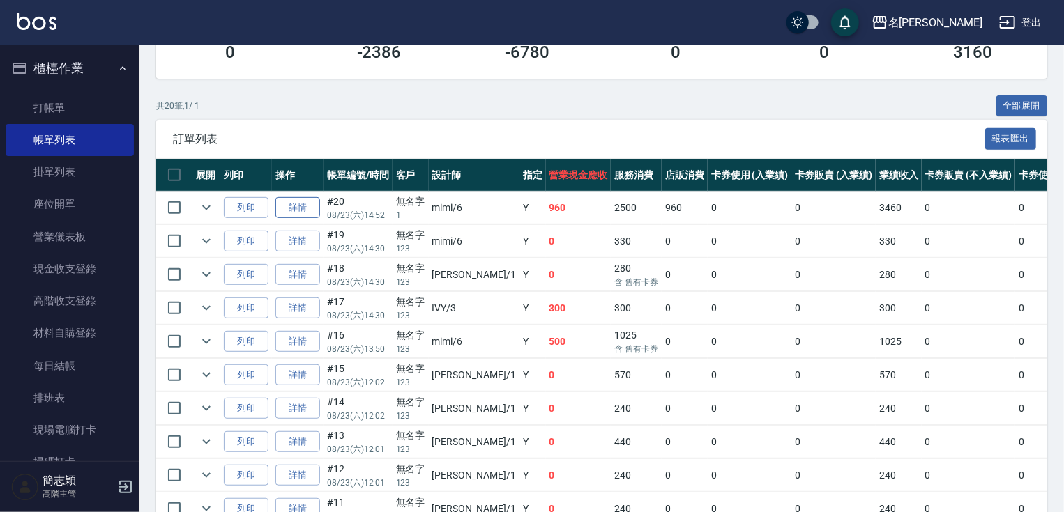
click at [301, 219] on link "詳情" at bounding box center [297, 208] width 45 height 22
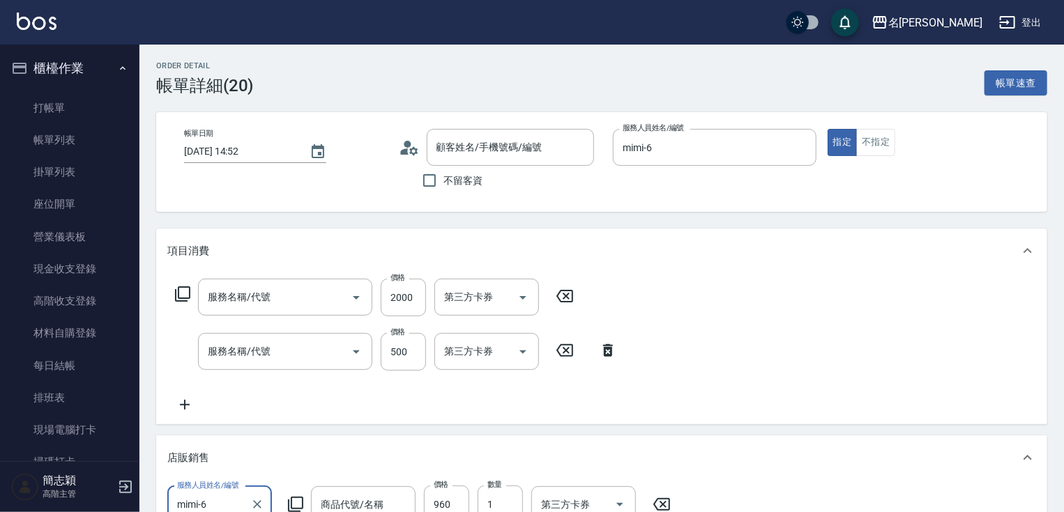
type input "[DATE] 14:52"
type input "mimi-6"
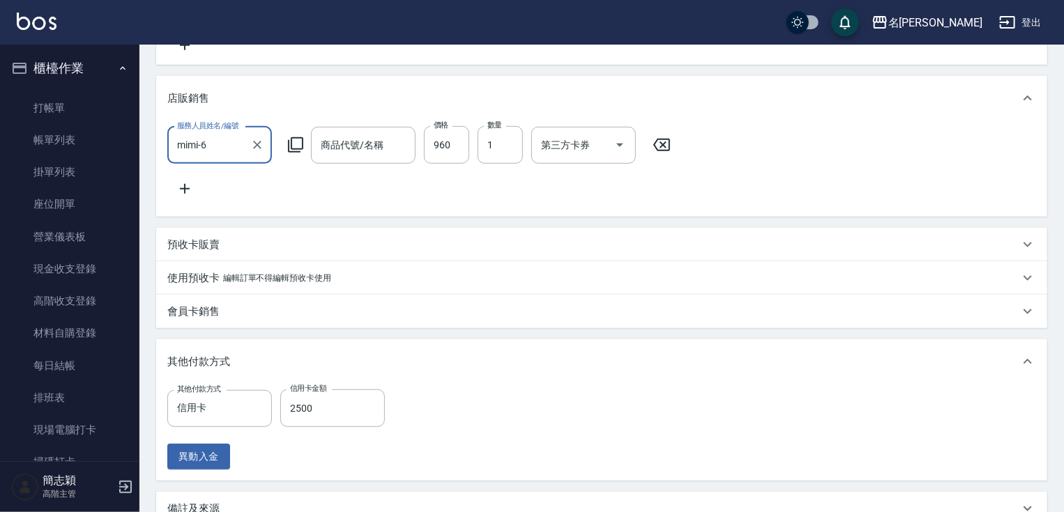
type input "染髮(1500)(501)"
type input "剪髮(400)(401)"
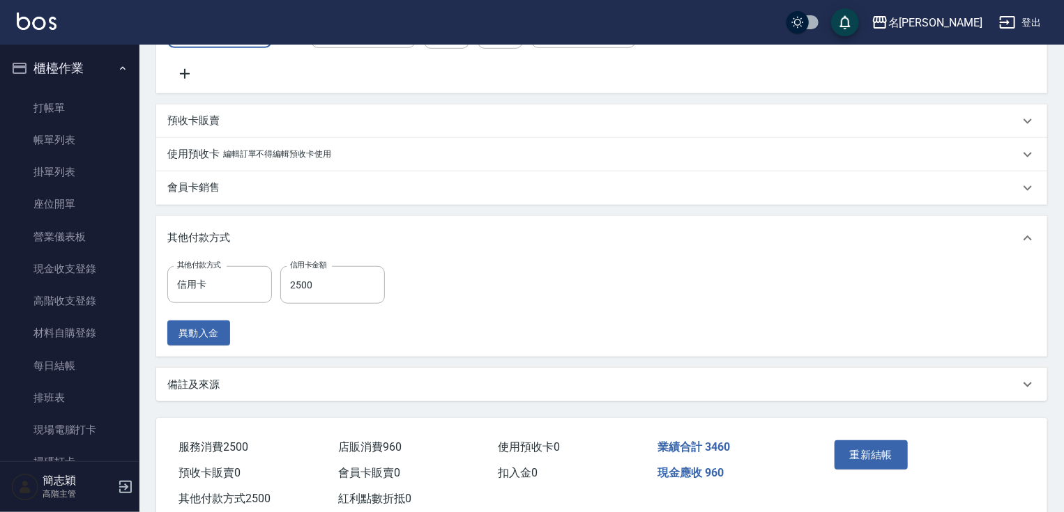
type input "無名字/1/null"
type input "我是販賣王"
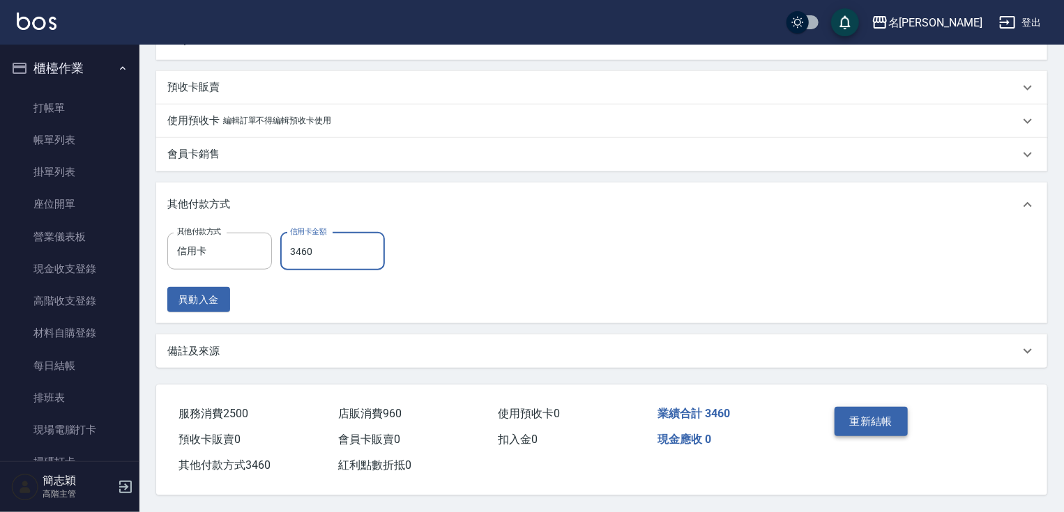
type input "3460"
click at [895, 427] on button "重新結帳" at bounding box center [872, 421] width 74 height 29
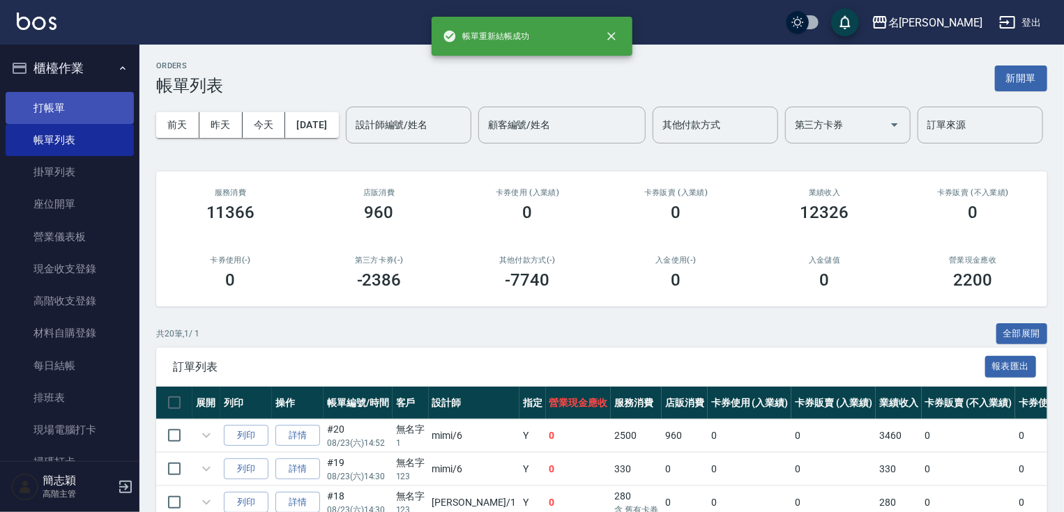
click at [104, 109] on link "打帳單" at bounding box center [70, 108] width 128 height 32
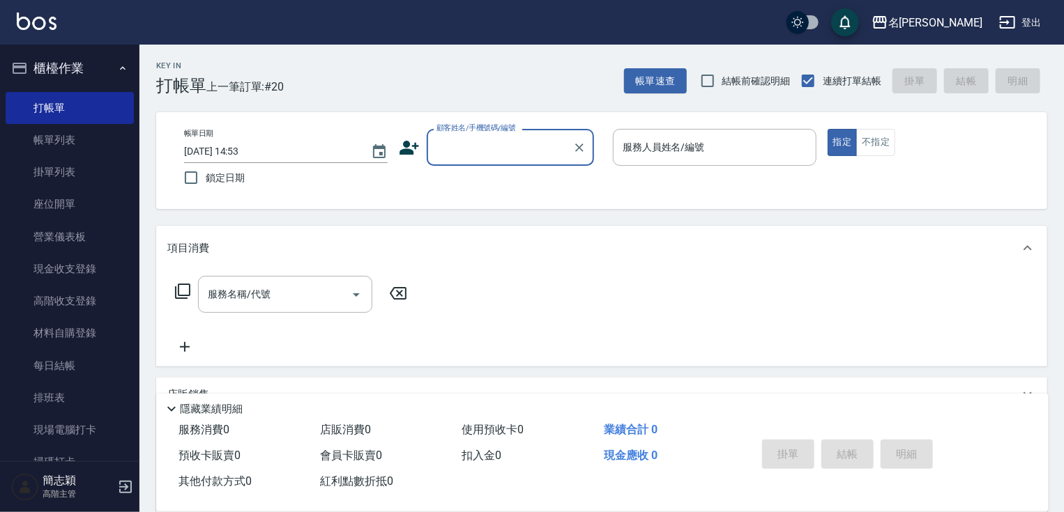
click at [491, 142] on input "顧客姓名/手機號碼/編號" at bounding box center [500, 147] width 134 height 24
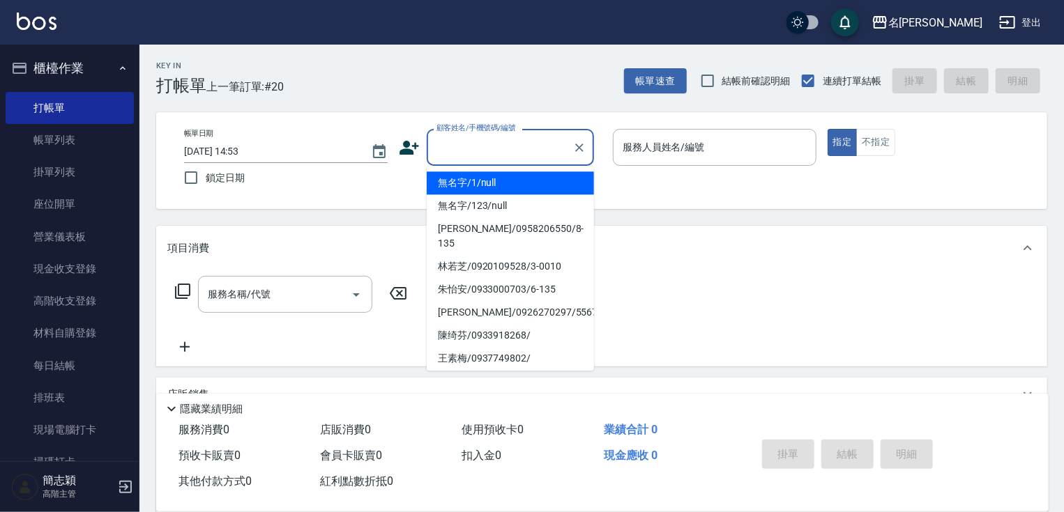
click at [478, 188] on li "無名字/1/null" at bounding box center [510, 183] width 167 height 23
type input "無名字/1/null"
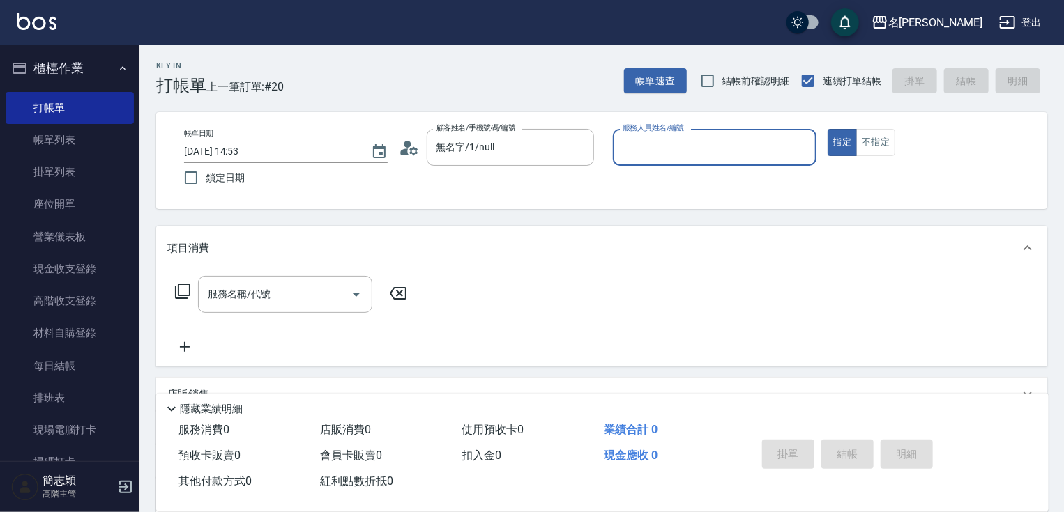
click at [697, 146] on div "服務人員姓名/編號 服務人員姓名/編號" at bounding box center [715, 147] width 204 height 37
type input "[PERSON_NAME]-1"
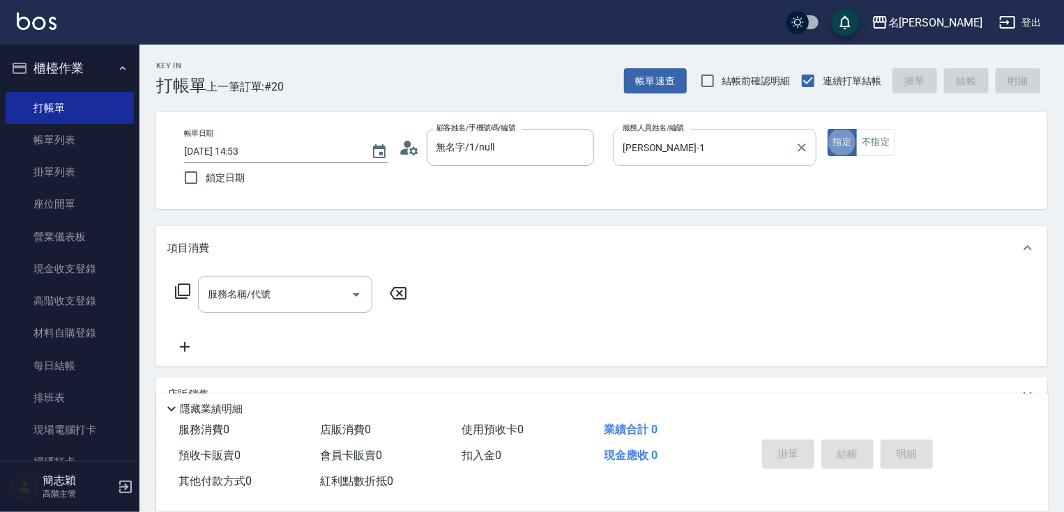
type button "true"
click at [871, 137] on button "不指定" at bounding box center [875, 142] width 39 height 27
click at [271, 314] on div "服務名稱/代號 服務名稱/代號" at bounding box center [291, 315] width 248 height 79
click at [277, 294] on input "服務名稱/代號" at bounding box center [274, 294] width 141 height 24
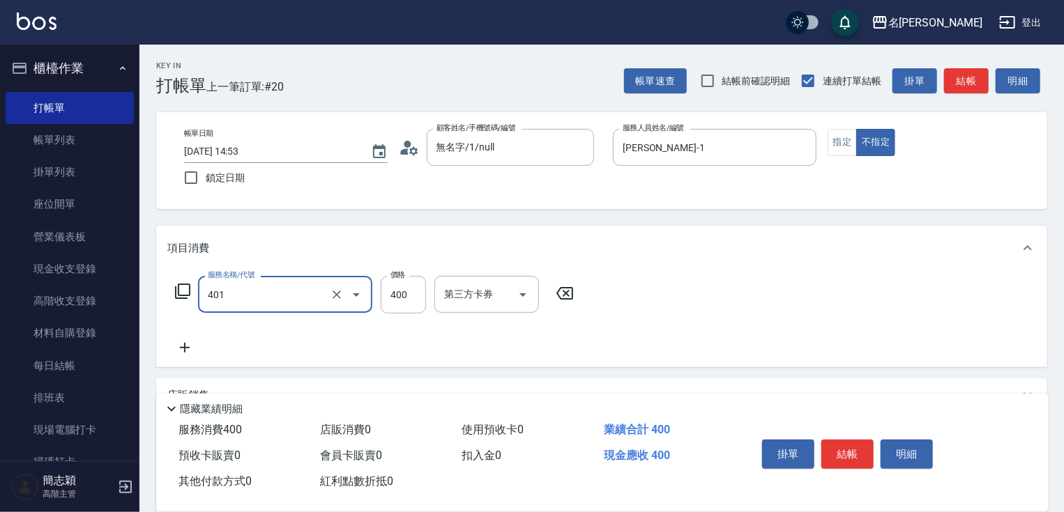
type input "剪髮(400)(401)"
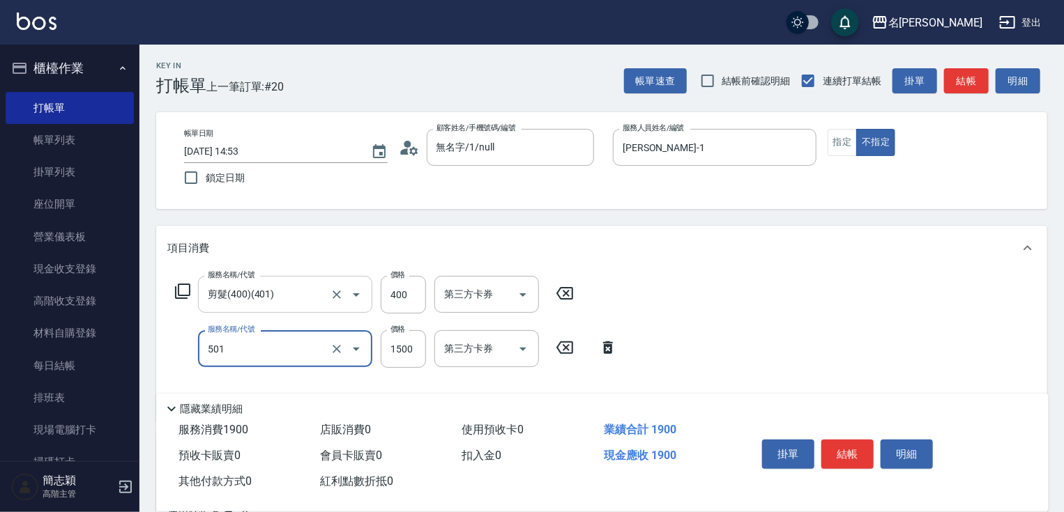
type input "染髮(1500)(501)"
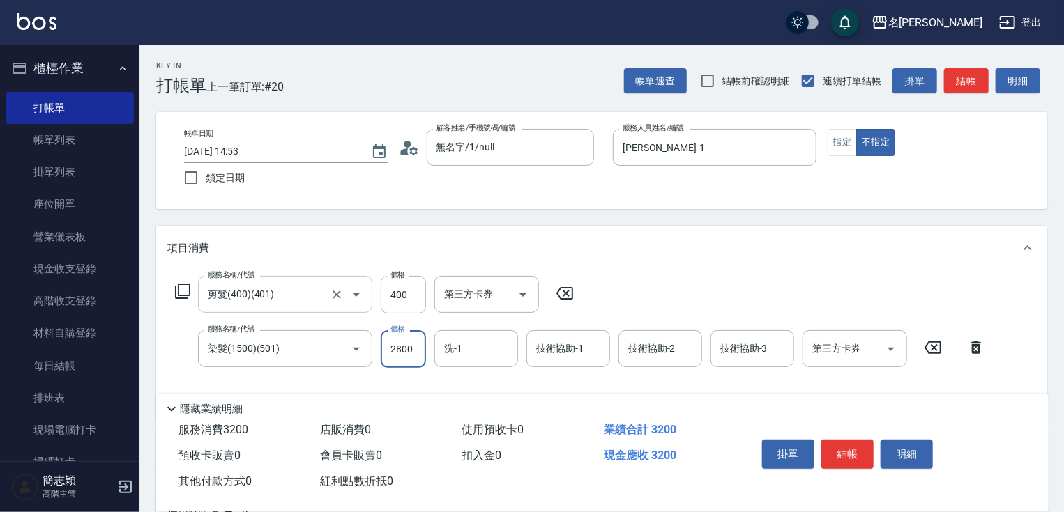
type input "2800"
type input "2"
click at [476, 343] on input "洗-1" at bounding box center [476, 349] width 71 height 24
type input "鴨肉-23"
type input "[PERSON_NAME]-1"
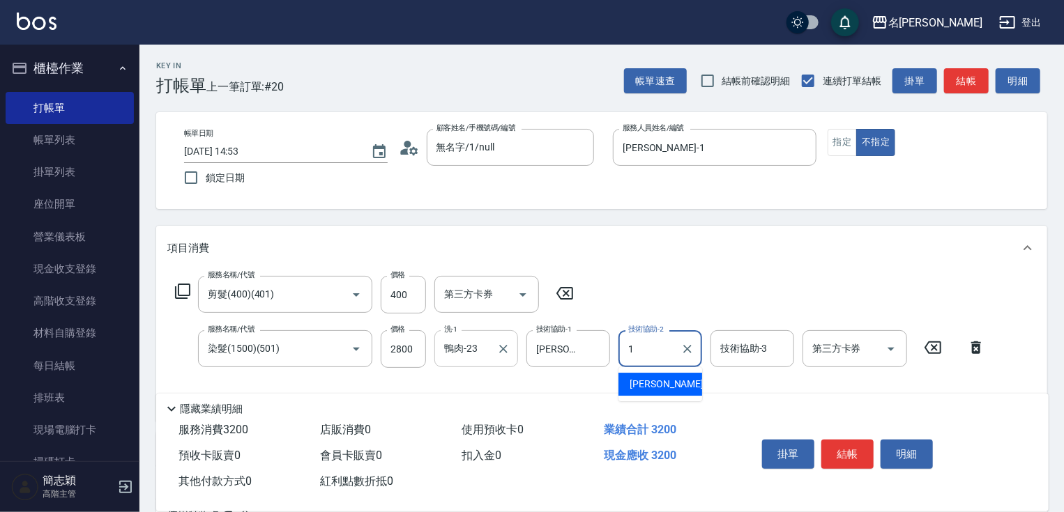
type input "[PERSON_NAME]-1"
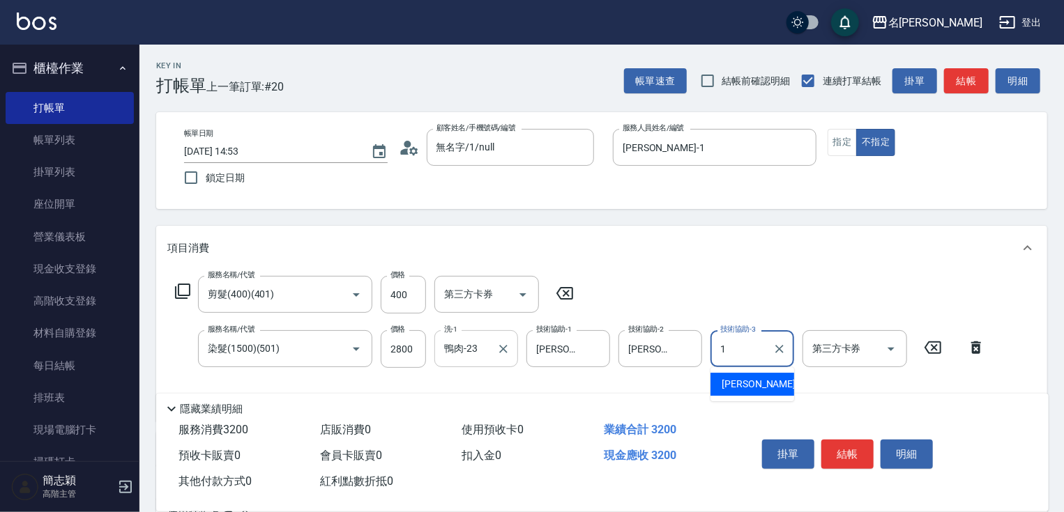
type input "[PERSON_NAME]-1"
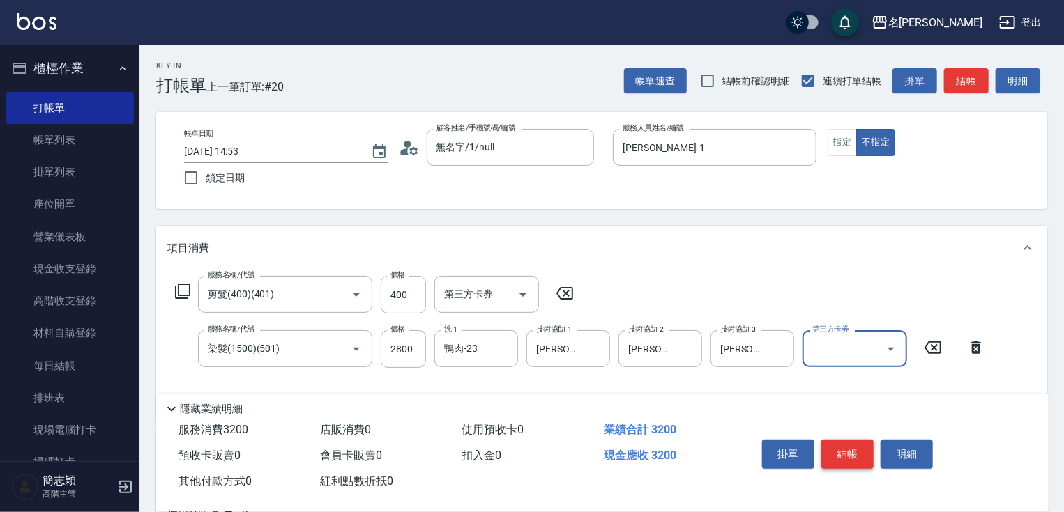
click at [848, 455] on button "結帳" at bounding box center [847, 454] width 52 height 29
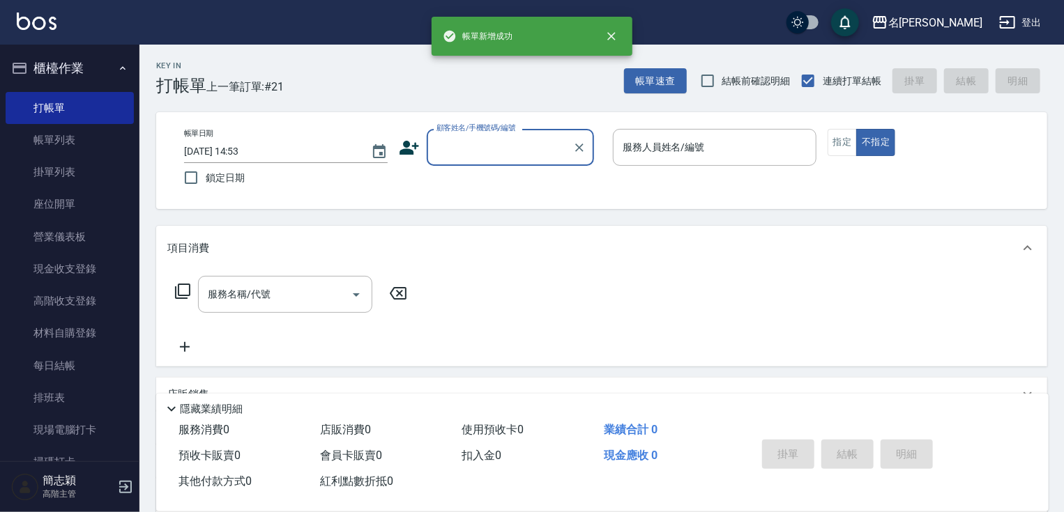
click at [528, 136] on input "顧客姓名/手機號碼/編號" at bounding box center [500, 147] width 134 height 24
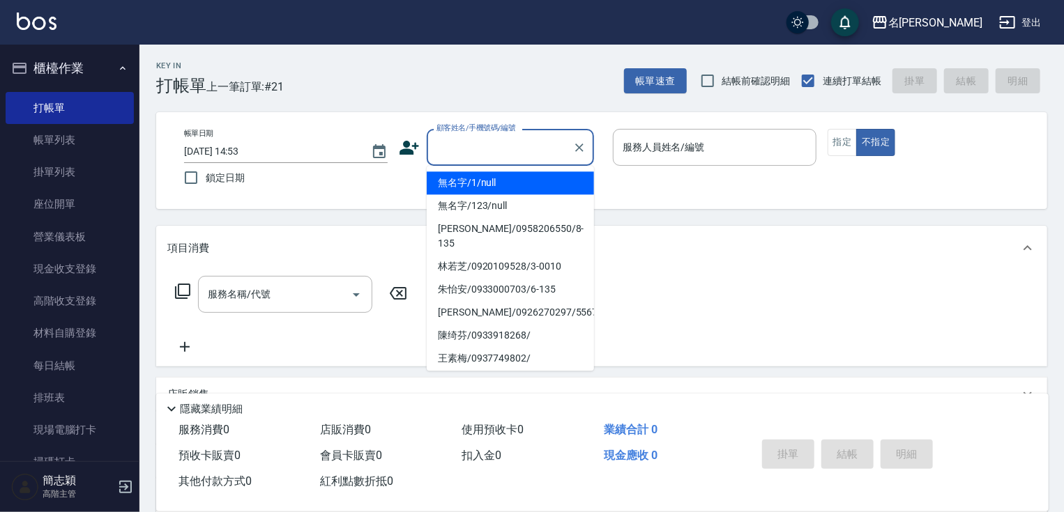
click at [524, 173] on ul "無名字/1/null 無名字/123/null [PERSON_NAME]/0958206550/8-135 [PERSON_NAME]/0920109528…" at bounding box center [510, 268] width 167 height 205
click at [524, 184] on li "無名字/1/null" at bounding box center [510, 183] width 167 height 23
type input "無名字/1/null"
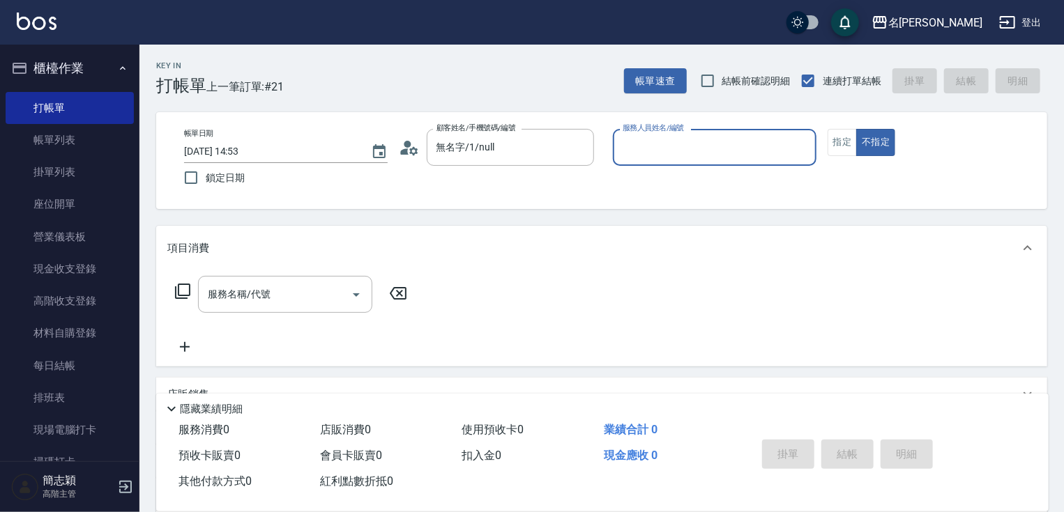
click at [666, 147] on div "服務人員姓名/編號 服務人員姓名/編號" at bounding box center [715, 147] width 204 height 37
type input "[PERSON_NAME]-1"
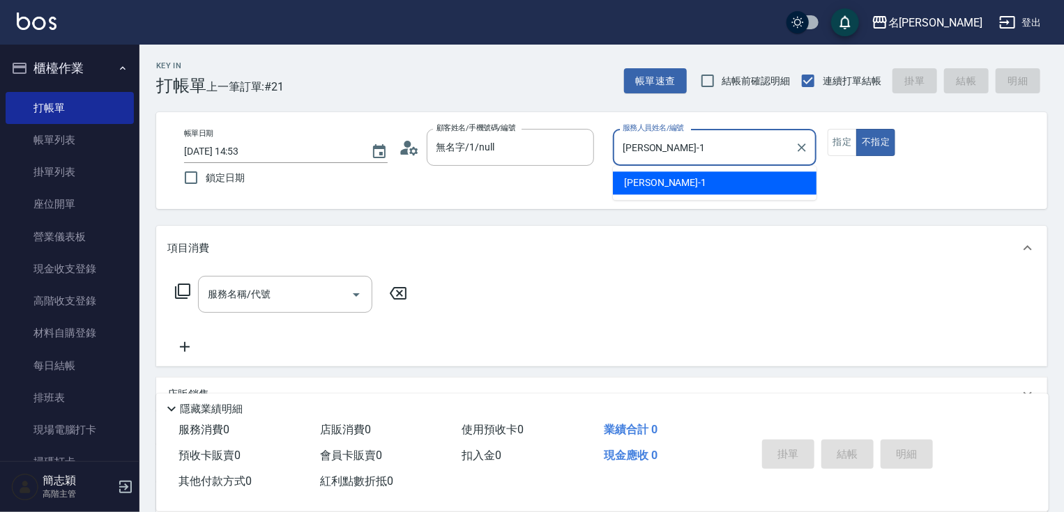
type button "false"
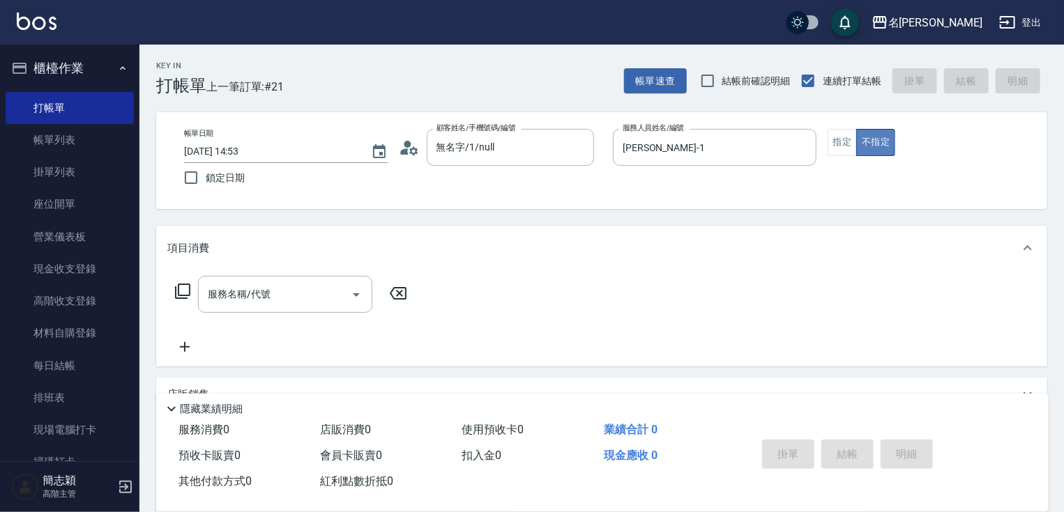
click at [858, 149] on button "不指定" at bounding box center [875, 142] width 39 height 27
click at [857, 151] on button "不指定" at bounding box center [875, 142] width 39 height 27
click at [853, 155] on button "指定" at bounding box center [843, 142] width 30 height 27
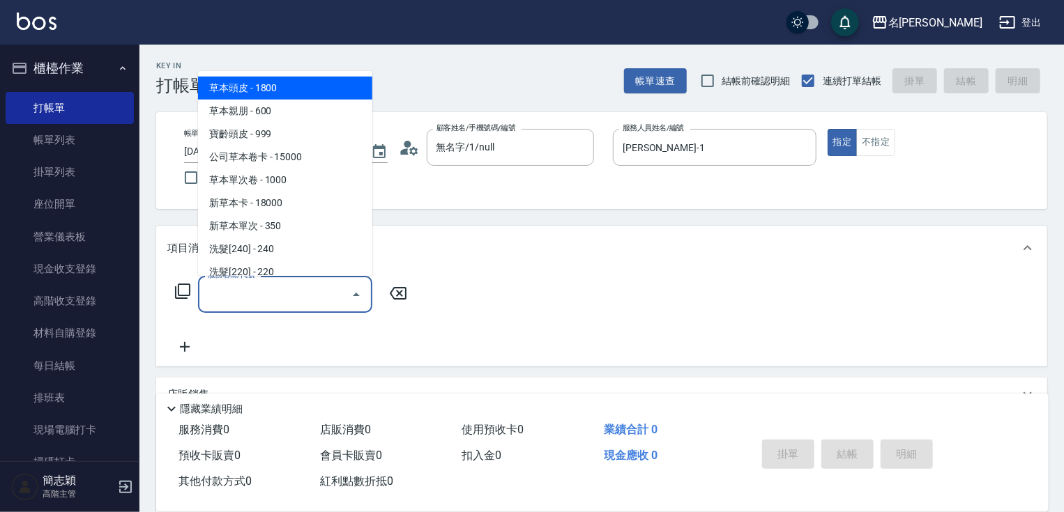
click at [265, 294] on div "服務名稱/代號 服務名稱/代號" at bounding box center [285, 294] width 174 height 37
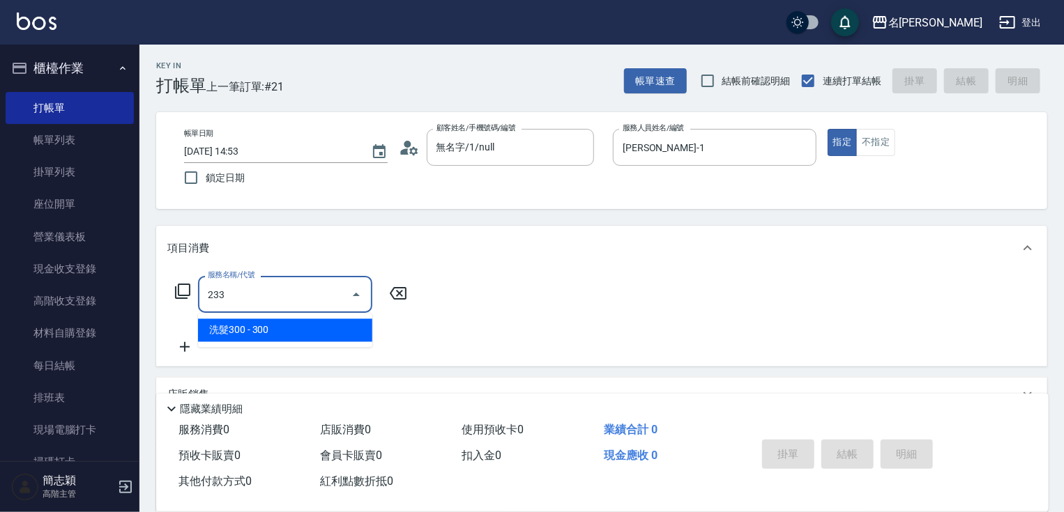
type input "洗髮300(233)"
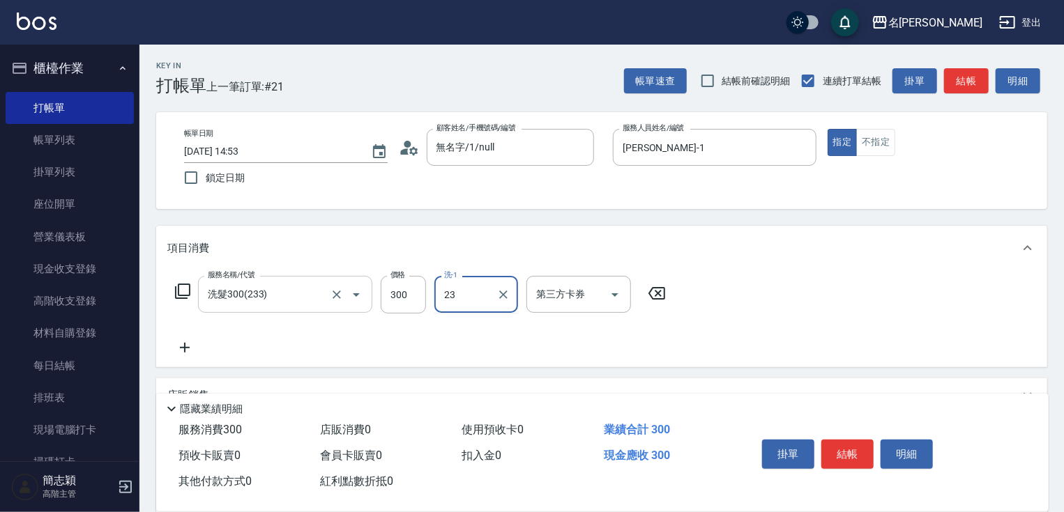
type input "鴨肉-23"
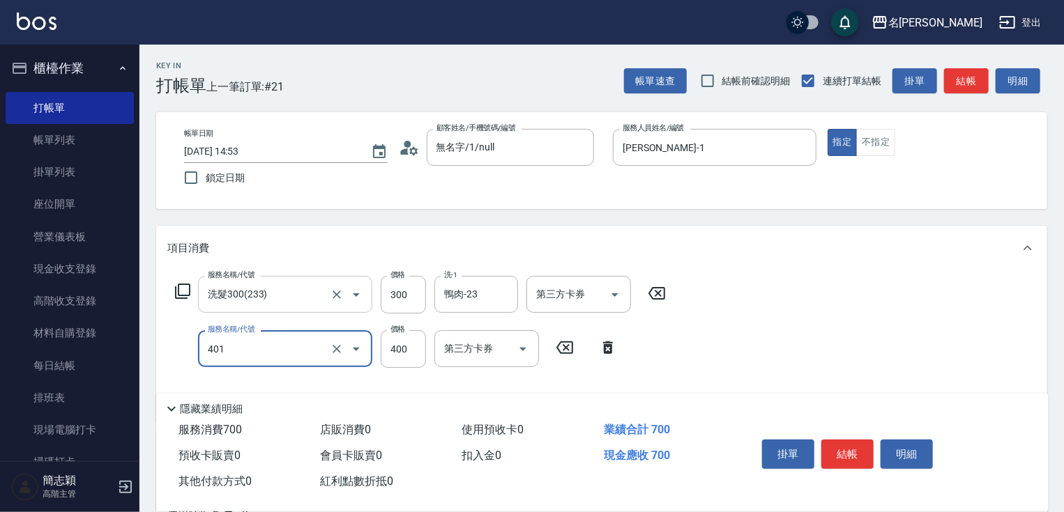
type input "剪髮(400)(401)"
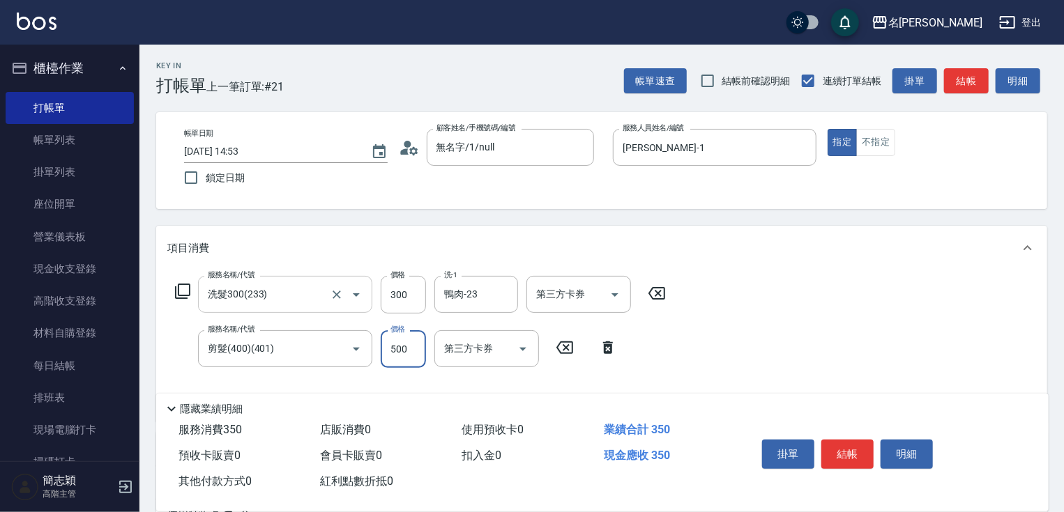
type input "500"
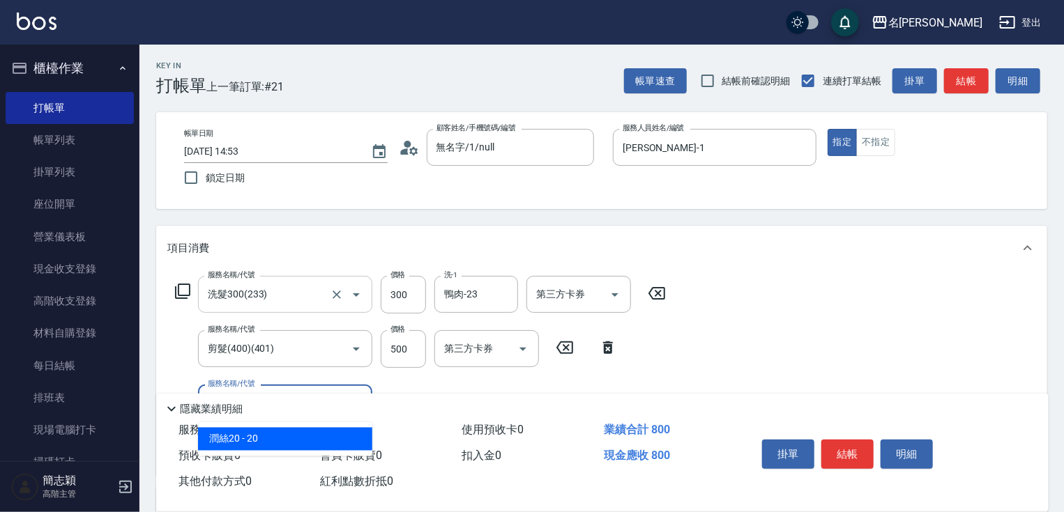
type input "潤絲20(801)"
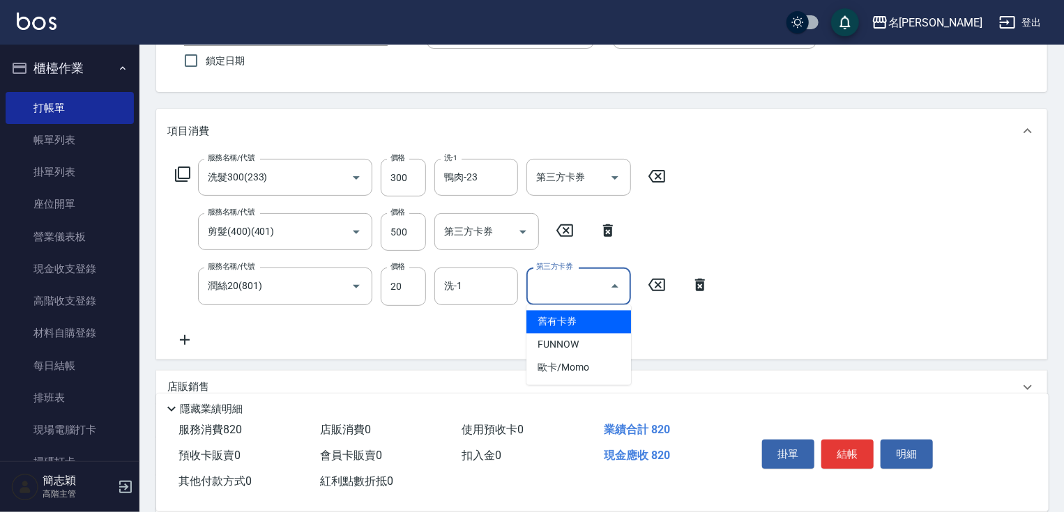
scroll to position [166, 0]
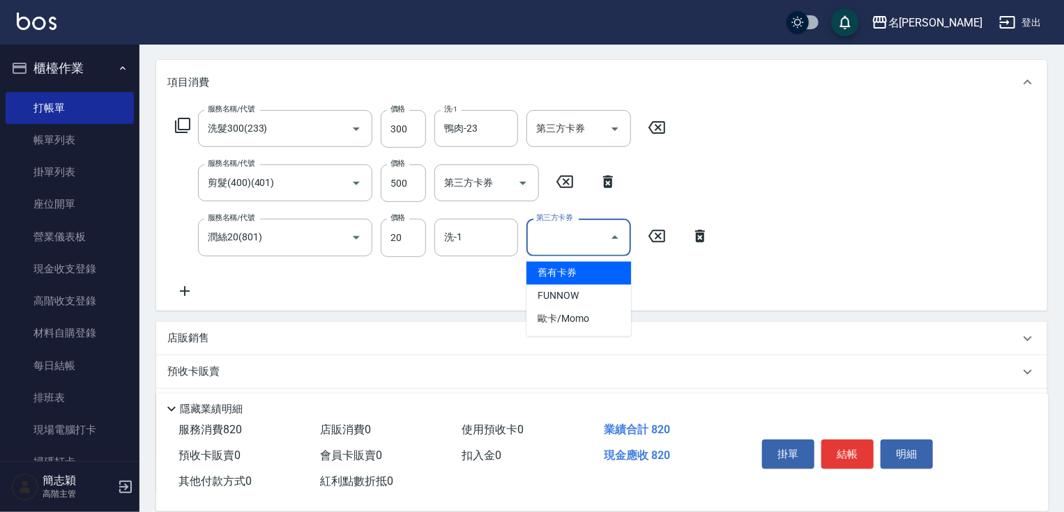
click at [784, 296] on div "服務名稱/代號 洗髮300(233) 服務名稱/代號 價格 300 價格 洗-1 鴨肉-23 洗-1 第三方卡券 第三方卡券 服務名稱/代號 剪髮(400)(…" at bounding box center [601, 208] width 891 height 206
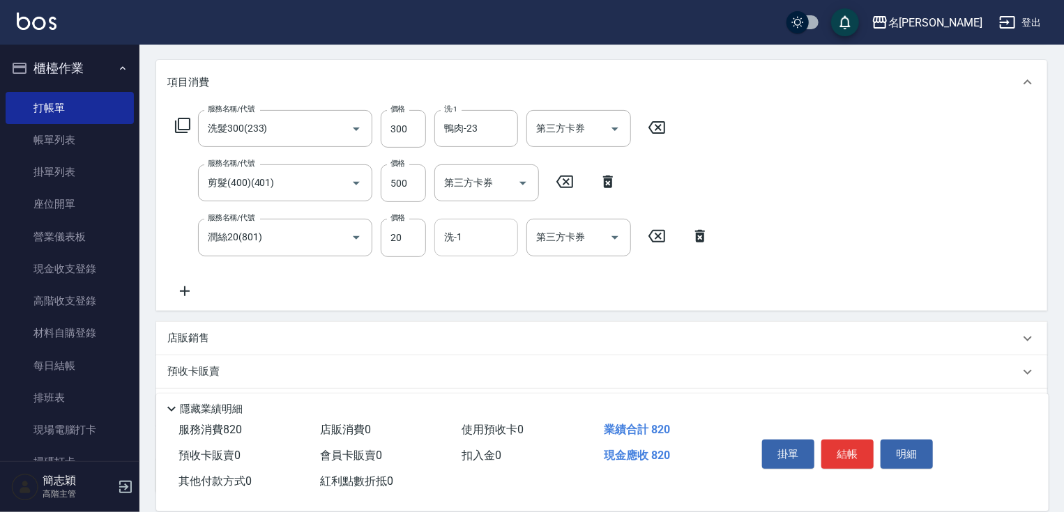
click at [492, 229] on input "洗-1" at bounding box center [476, 237] width 71 height 24
type input "鴨肉-23"
click at [842, 452] on button "結帳" at bounding box center [847, 454] width 52 height 29
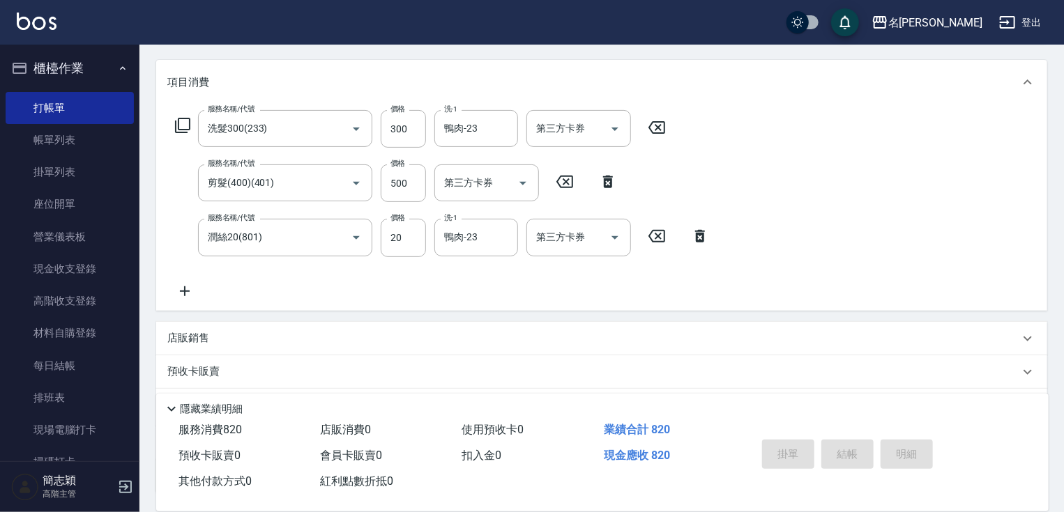
type input "[DATE] 14:54"
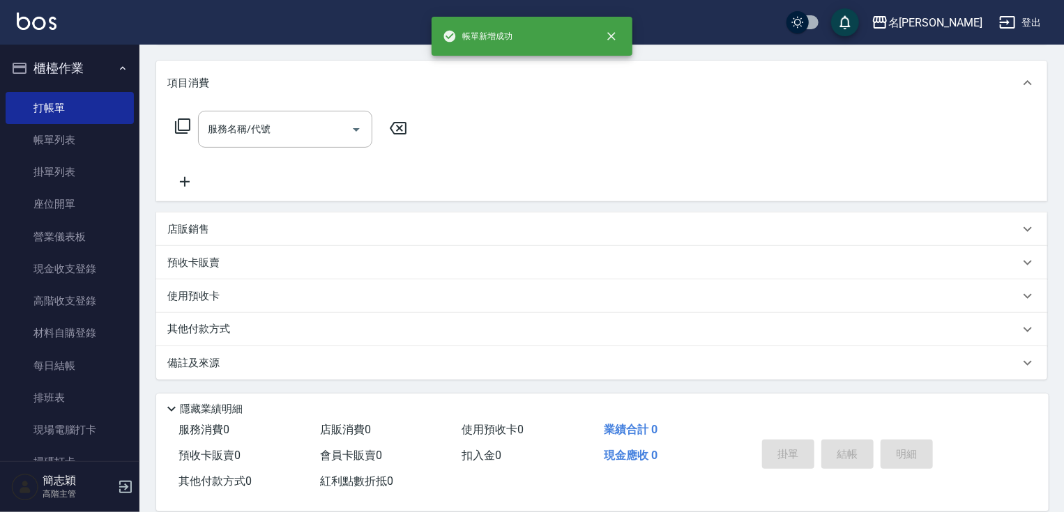
scroll to position [0, 0]
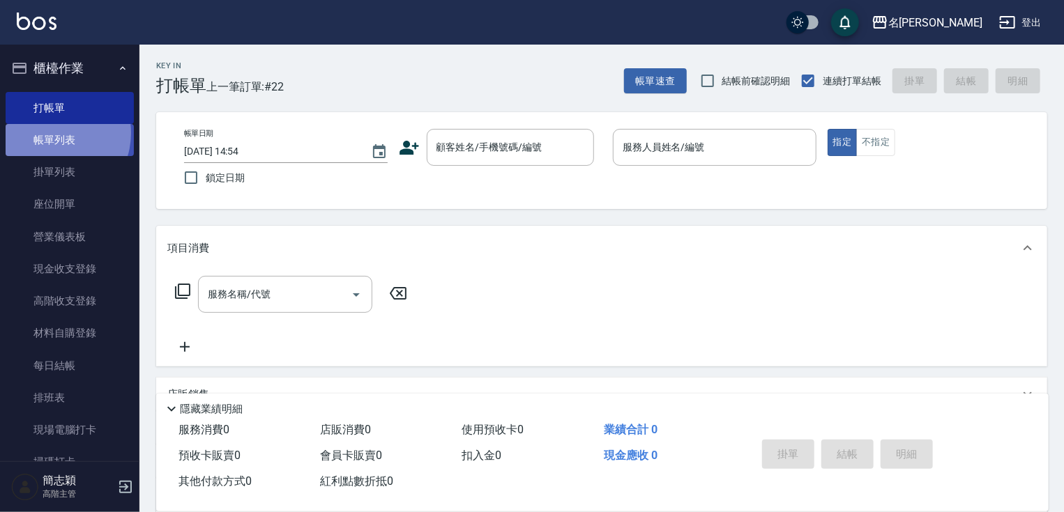
click at [51, 133] on link "帳單列表" at bounding box center [70, 140] width 128 height 32
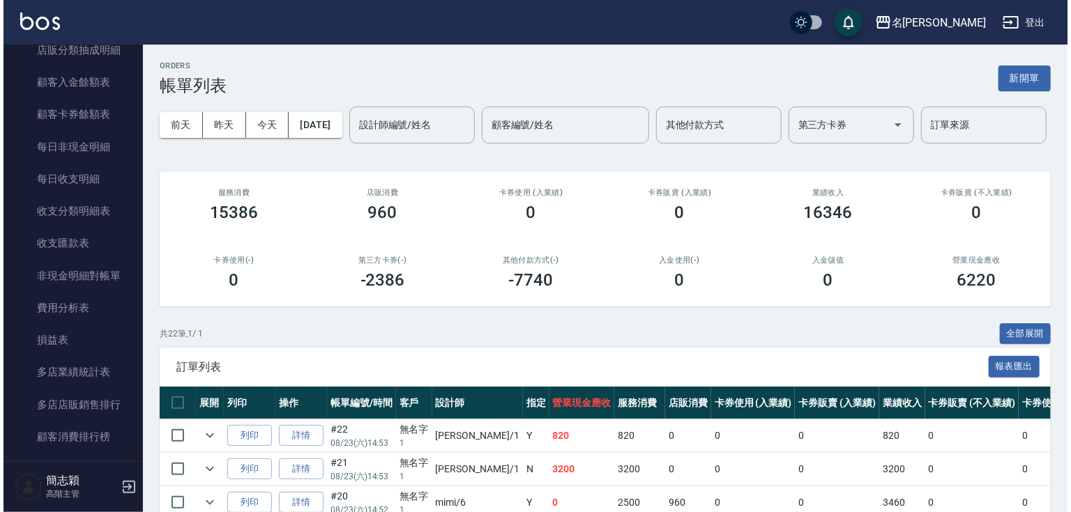
scroll to position [1651, 0]
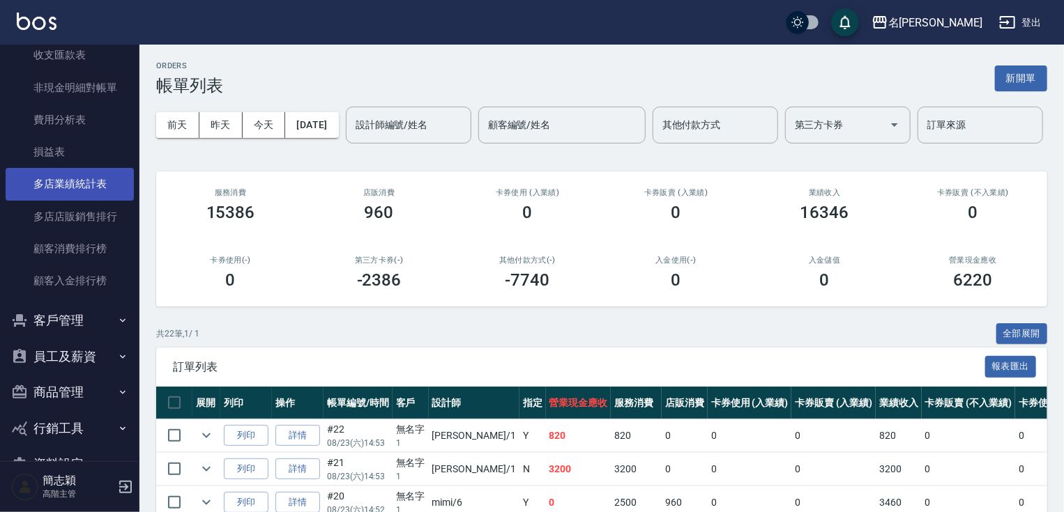
click at [109, 185] on link "多店業績統計表" at bounding box center [70, 184] width 128 height 32
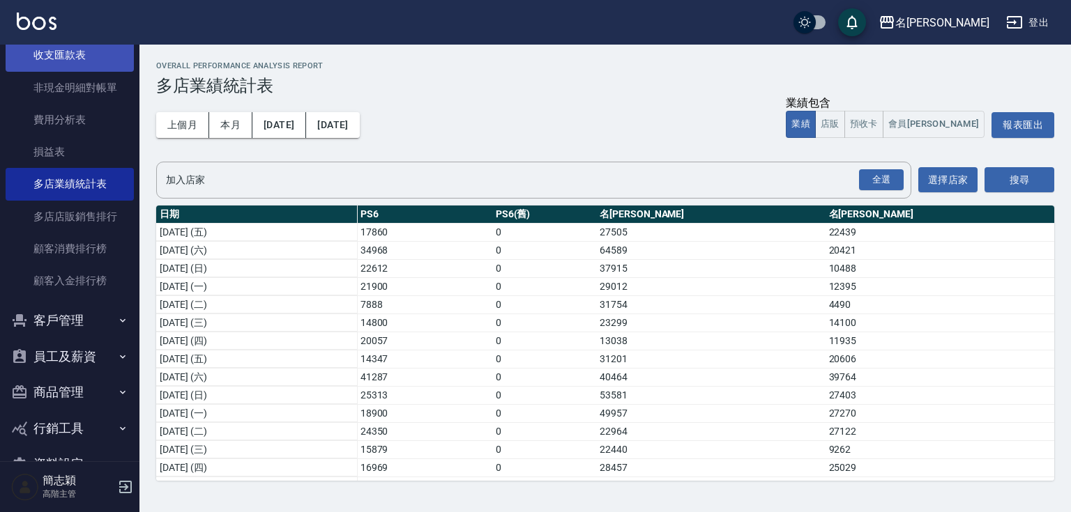
click at [125, 53] on link "收支匯款表" at bounding box center [70, 55] width 128 height 32
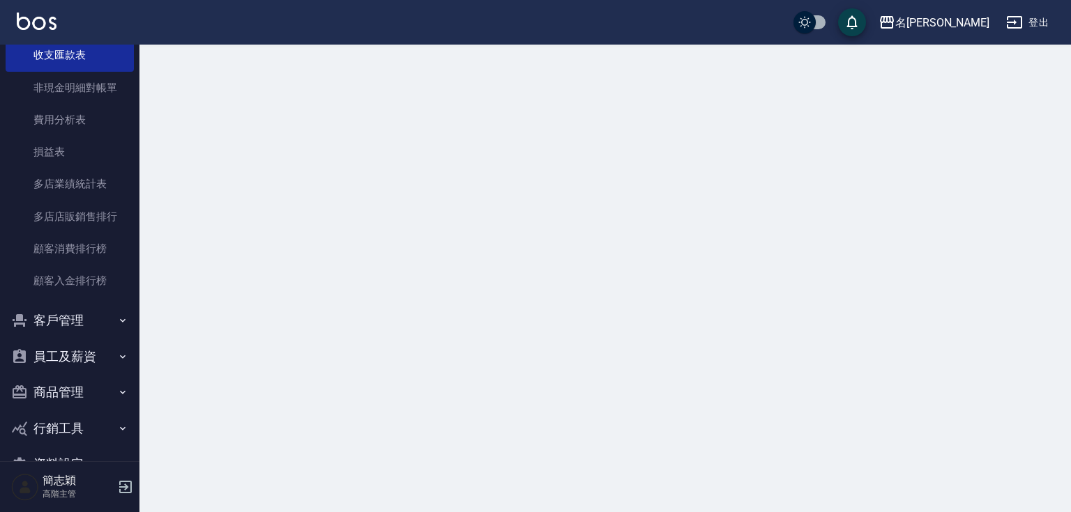
click at [130, 53] on nav "櫃檯作業 打帳單 帳單列表 掛單列表 座位開單 營業儀表板 現金收支登錄 高階收支登錄 材料自購登錄 每日結帳 排班表 現場電腦打卡 掃碼打卡 預約管理 預約…" at bounding box center [69, 253] width 139 height 417
click at [131, 53] on nav "櫃檯作業 打帳單 帳單列表 掛單列表 座位開單 營業儀表板 現金收支登錄 高階收支登錄 材料自購登錄 每日結帳 排班表 現場電腦打卡 掃碼打卡 預約管理 預約…" at bounding box center [69, 253] width 139 height 417
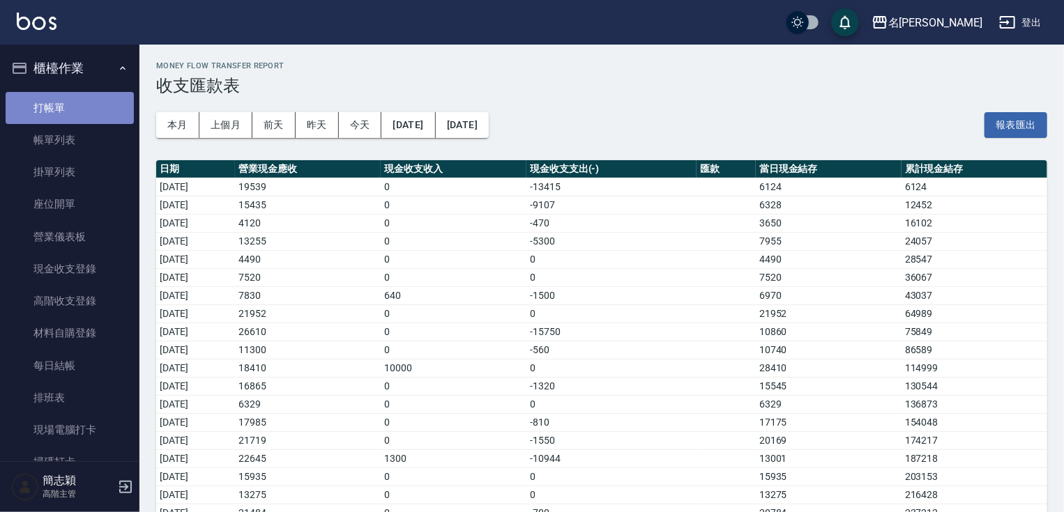
click at [82, 102] on link "打帳單" at bounding box center [70, 108] width 128 height 32
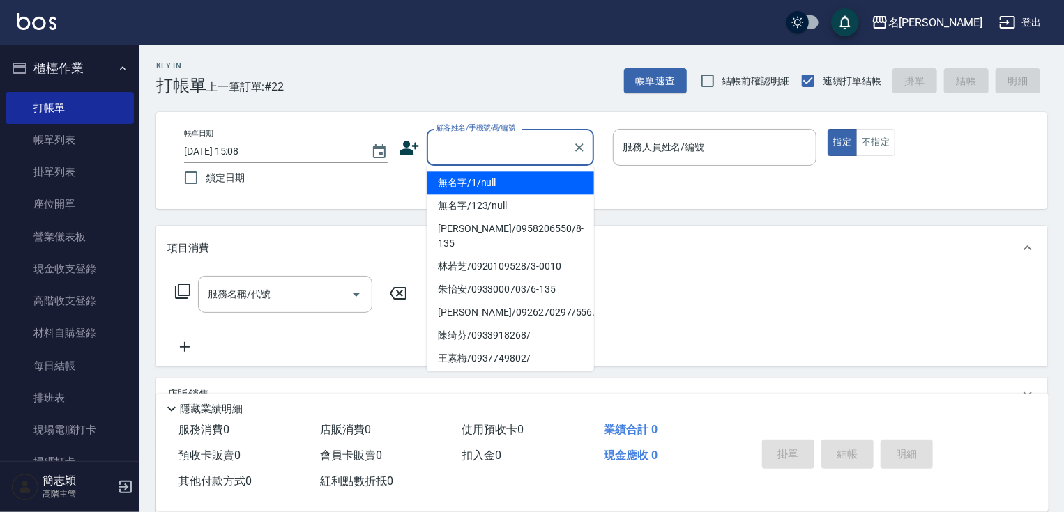
click at [452, 148] on input "顧客姓名/手機號碼/編號" at bounding box center [500, 147] width 134 height 24
click at [462, 194] on li "無名字/1/null" at bounding box center [510, 183] width 167 height 23
type input "無名字/1/null"
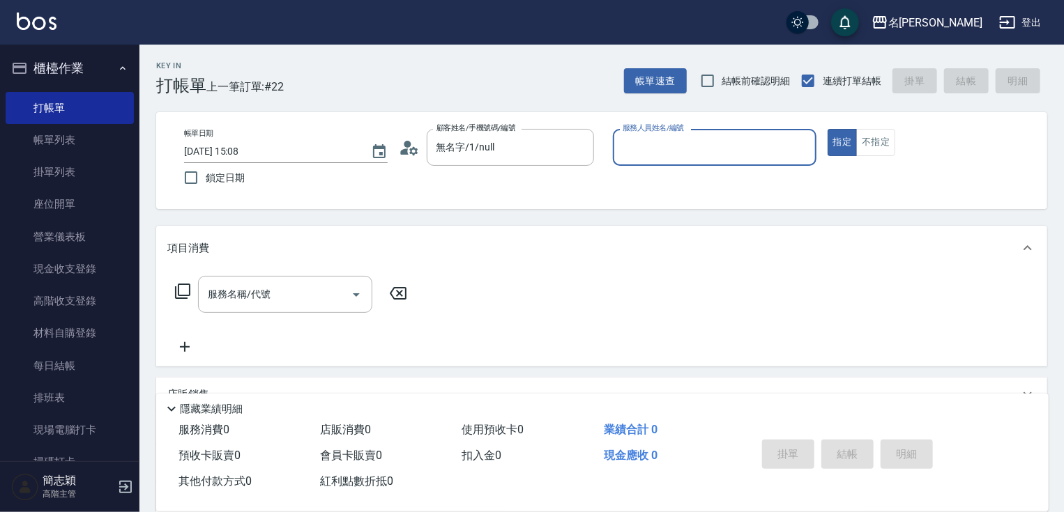
click at [713, 148] on input "服務人員姓名/編號" at bounding box center [714, 147] width 191 height 24
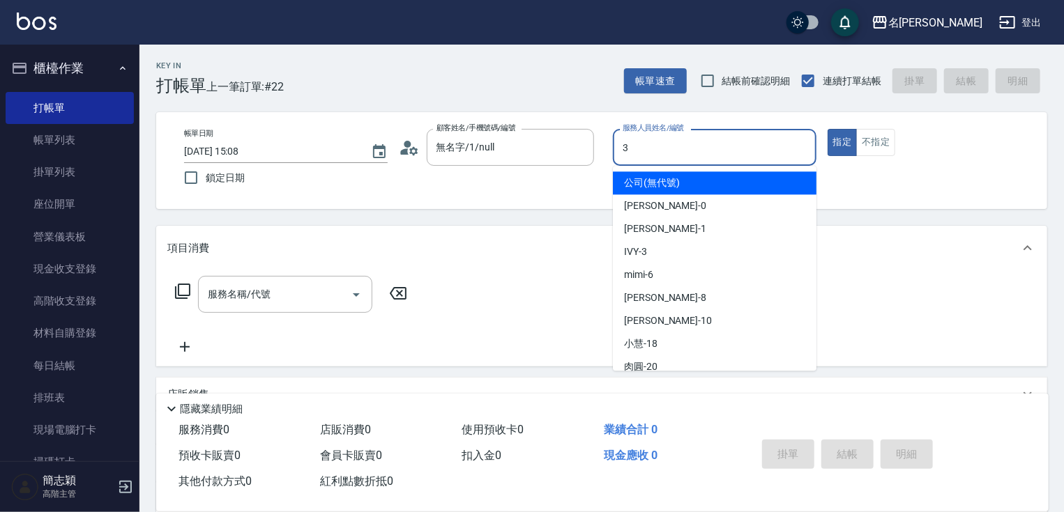
type input "IVY-3"
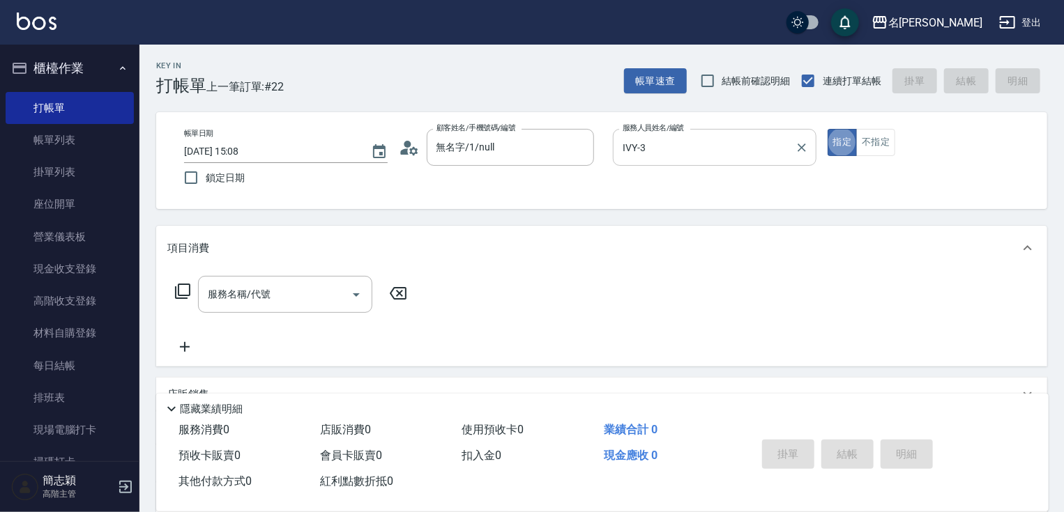
type button "true"
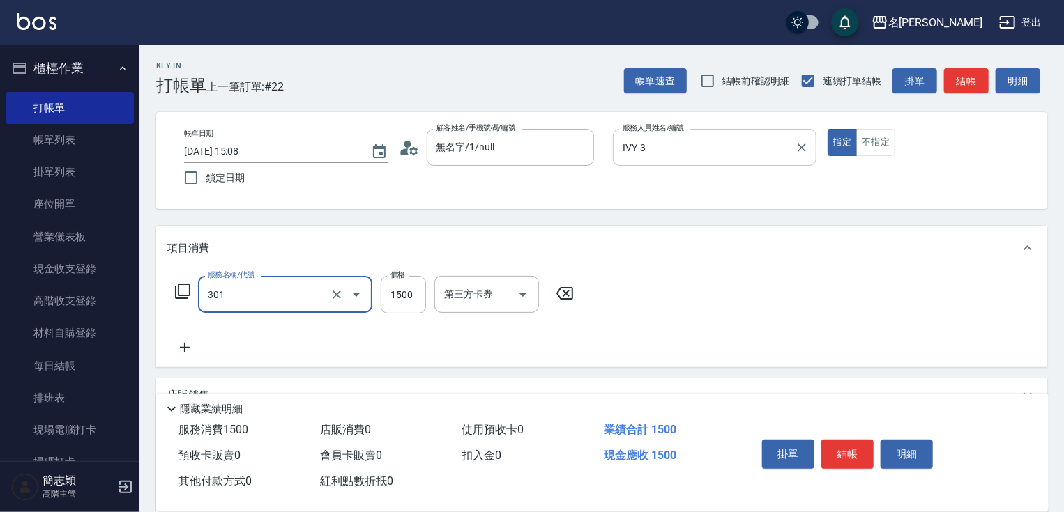
type input "燙髮(1500)(301)"
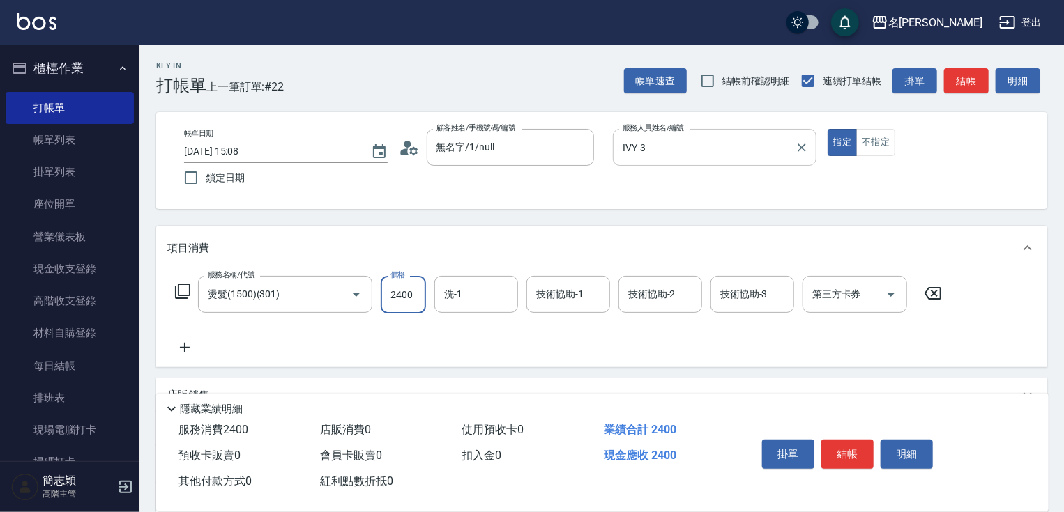
type input "2400"
type input "[PERSON_NAME]-18"
type input "IVY-3"
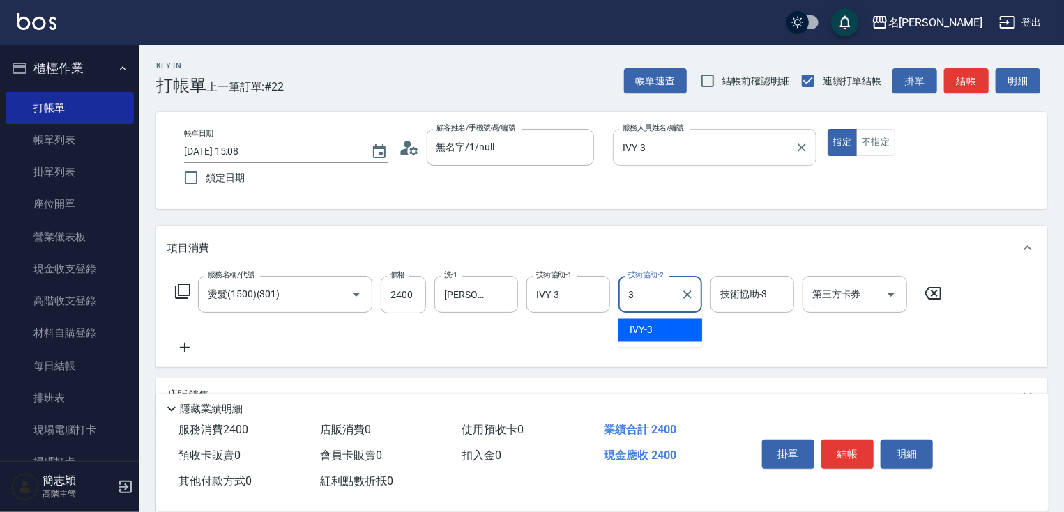
type input "3"
type input "IVY-3"
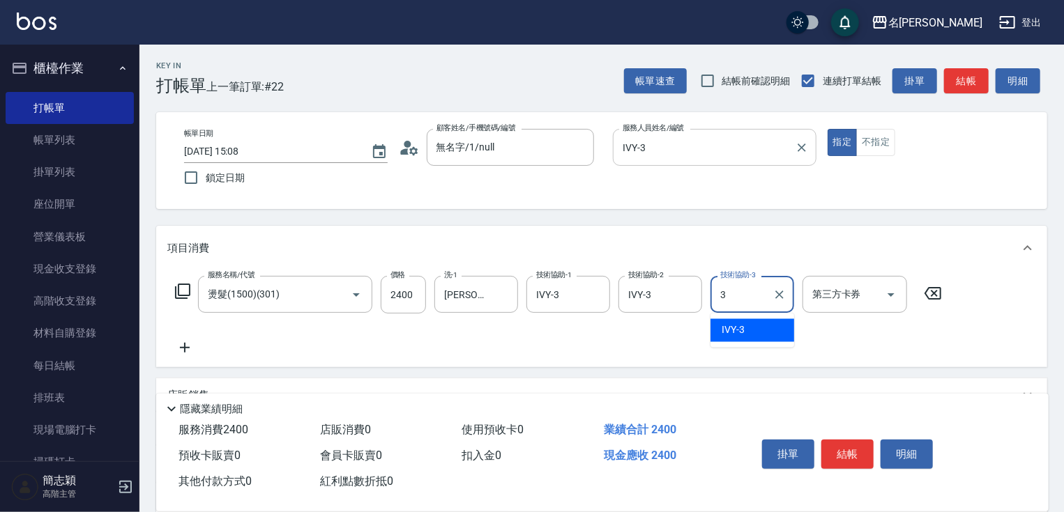
type input "IVY-3"
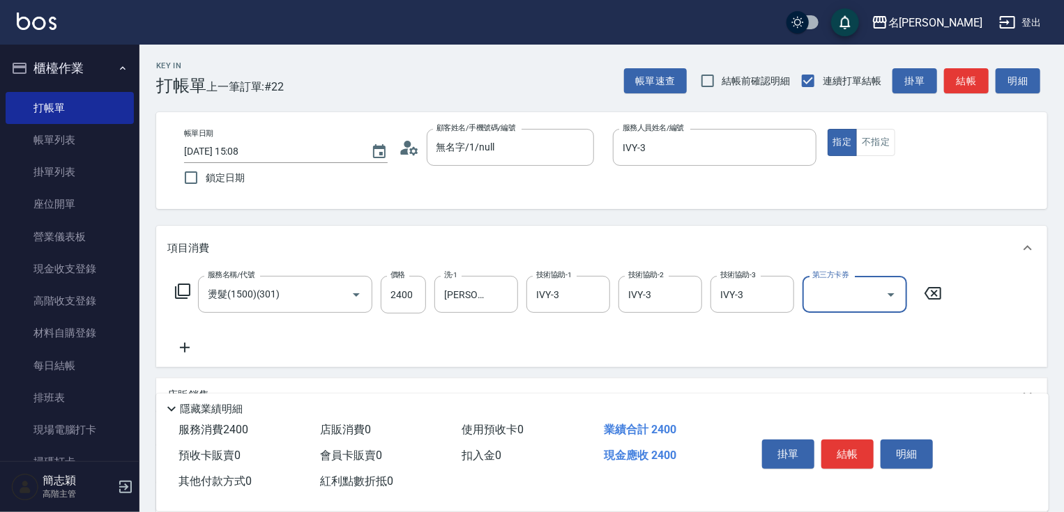
click at [851, 445] on button "結帳" at bounding box center [847, 454] width 52 height 29
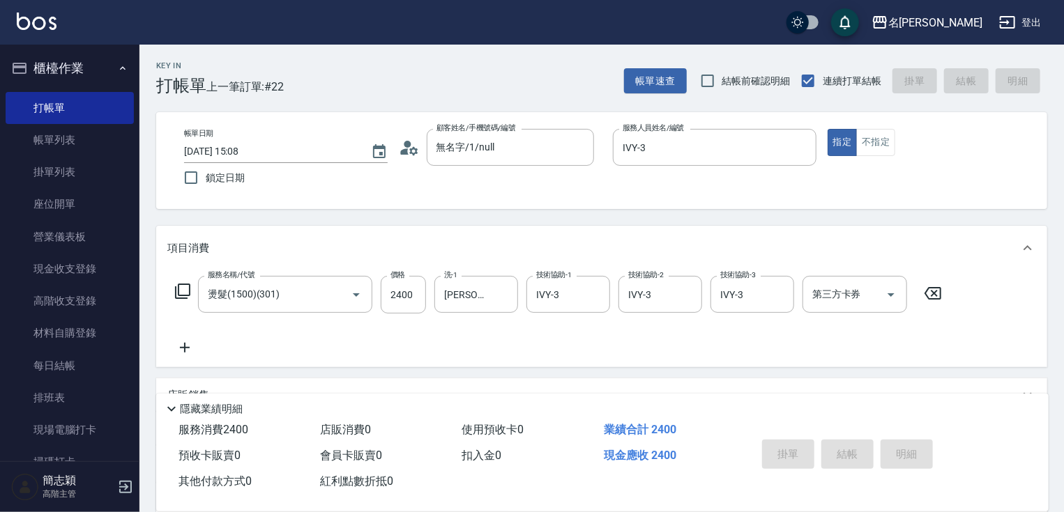
type input "[DATE] 15:09"
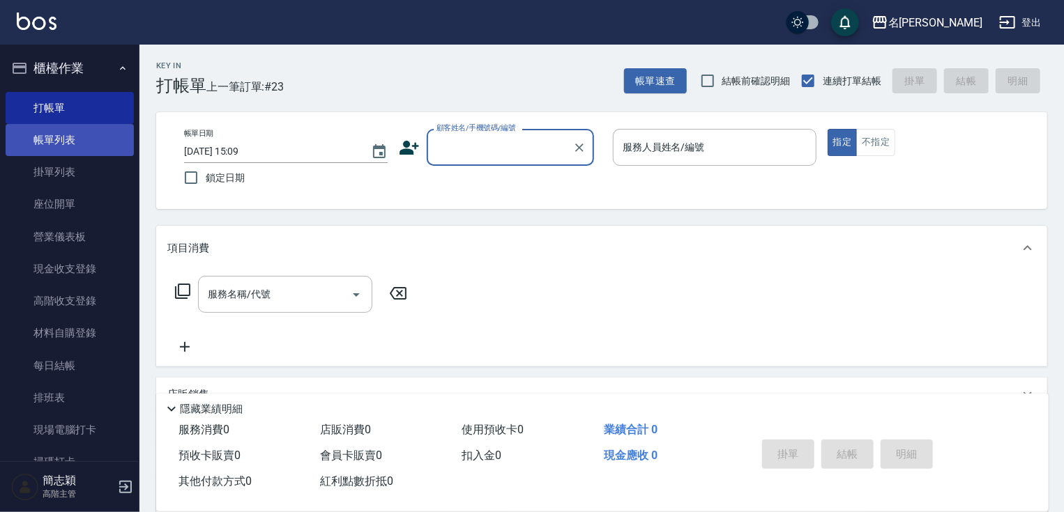
click at [86, 142] on link "帳單列表" at bounding box center [70, 140] width 128 height 32
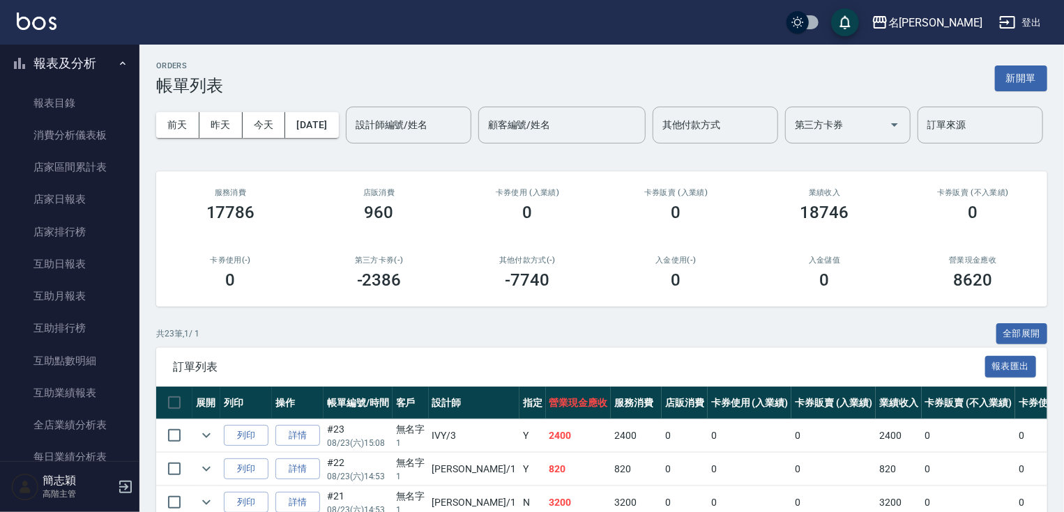
scroll to position [478, 0]
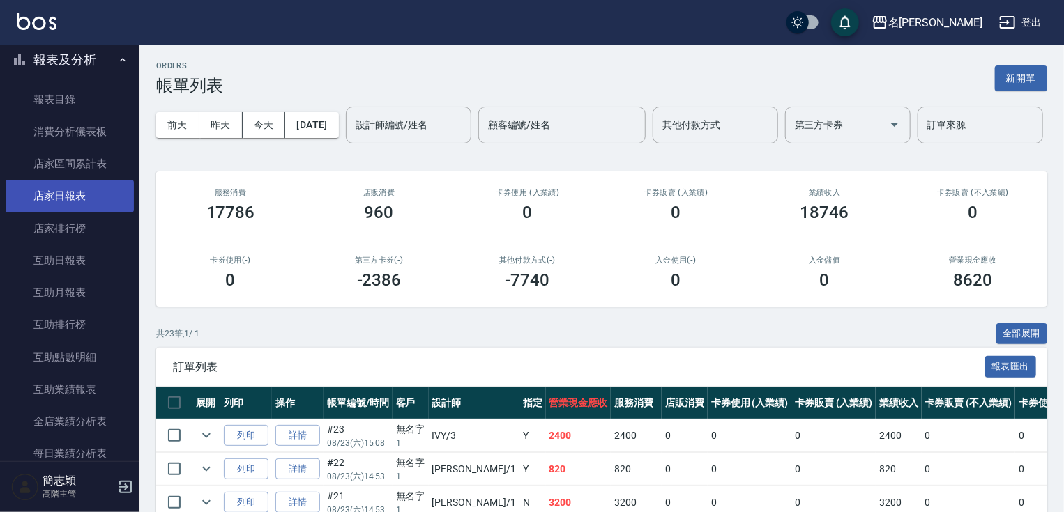
click at [90, 206] on link "店家日報表" at bounding box center [70, 196] width 128 height 32
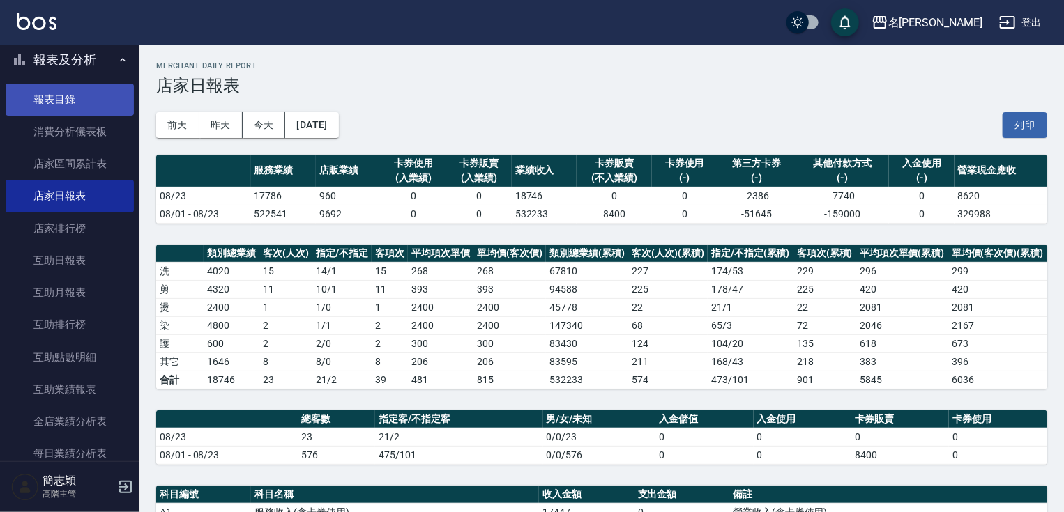
click at [103, 96] on link "報表目錄" at bounding box center [70, 100] width 128 height 32
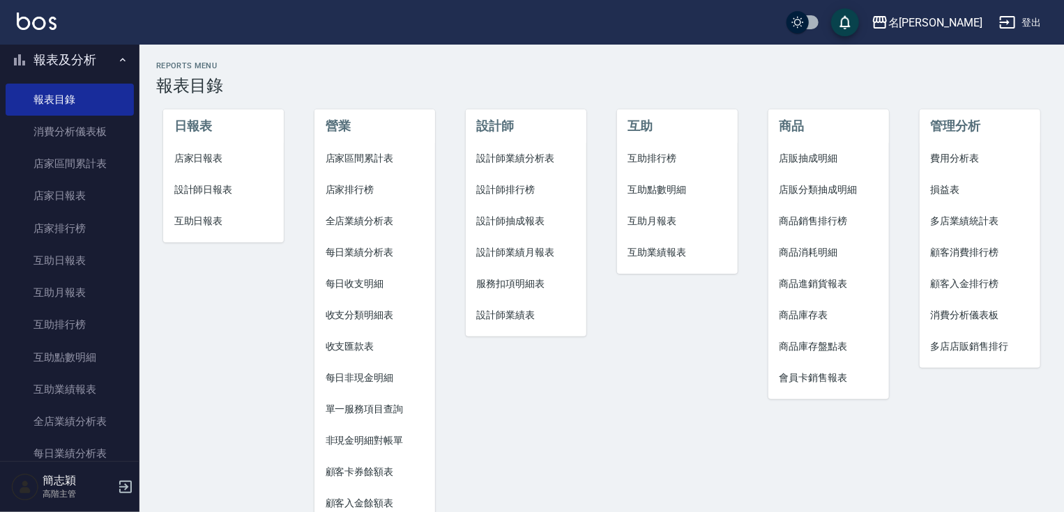
click at [127, 77] on nav "櫃檯作業 打帳單 帳單列表 掛單列表 座位開單 營業儀表板 現金收支登錄 高階收支登錄 材料自購登錄 每日結帳 排班表 現場電腦打卡 掃碼打卡 預約管理 預約…" at bounding box center [69, 253] width 139 height 417
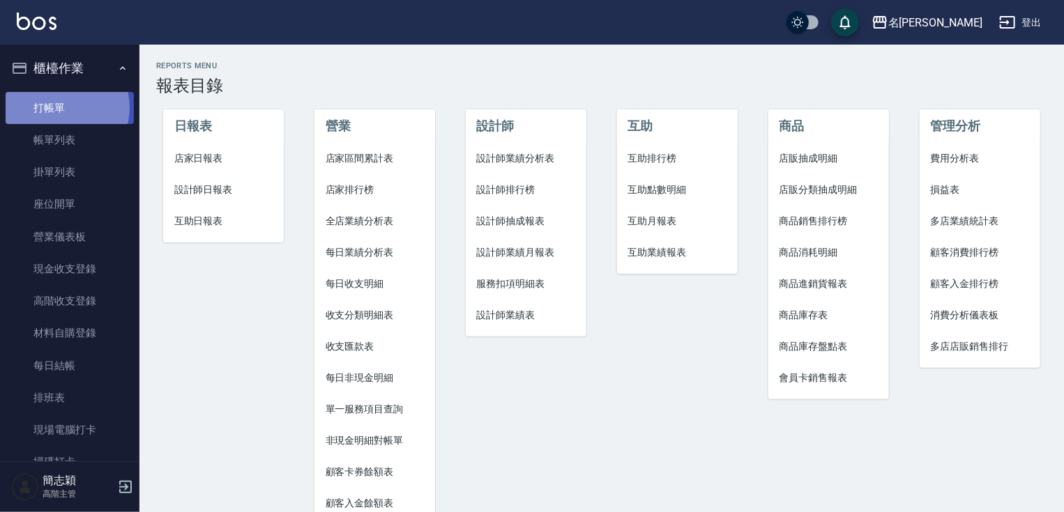
click at [61, 108] on link "打帳單" at bounding box center [70, 108] width 128 height 32
